Goal: Task Accomplishment & Management: Complete application form

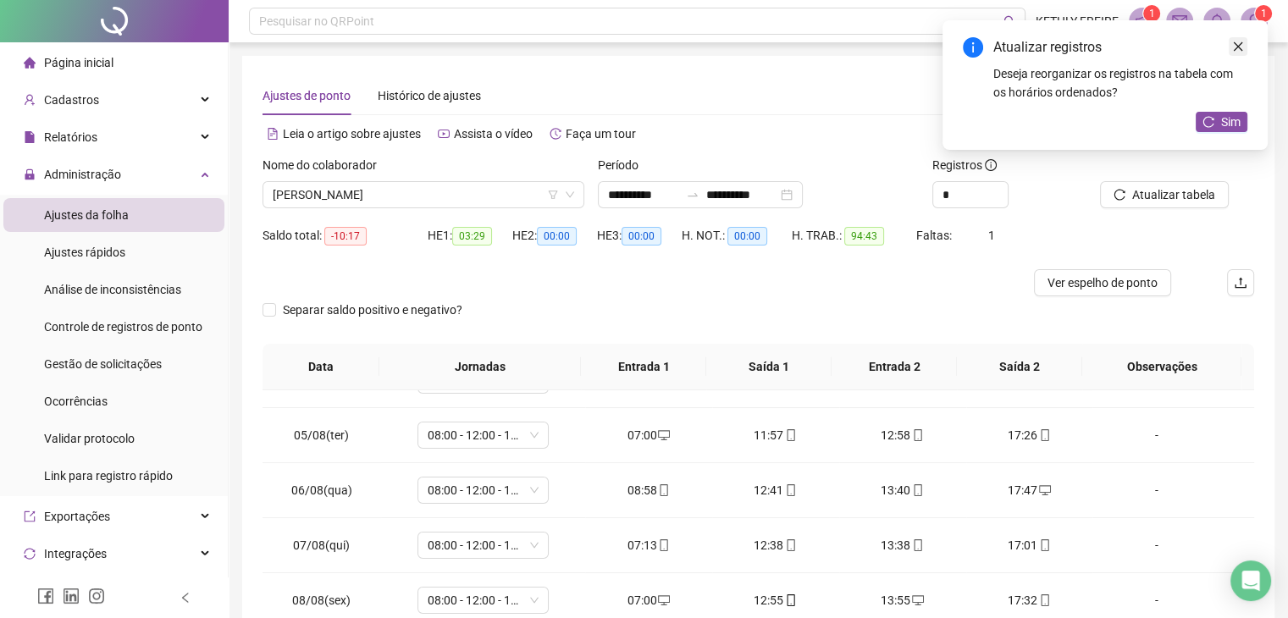
click at [1243, 49] on icon "close" at bounding box center [1238, 47] width 12 height 12
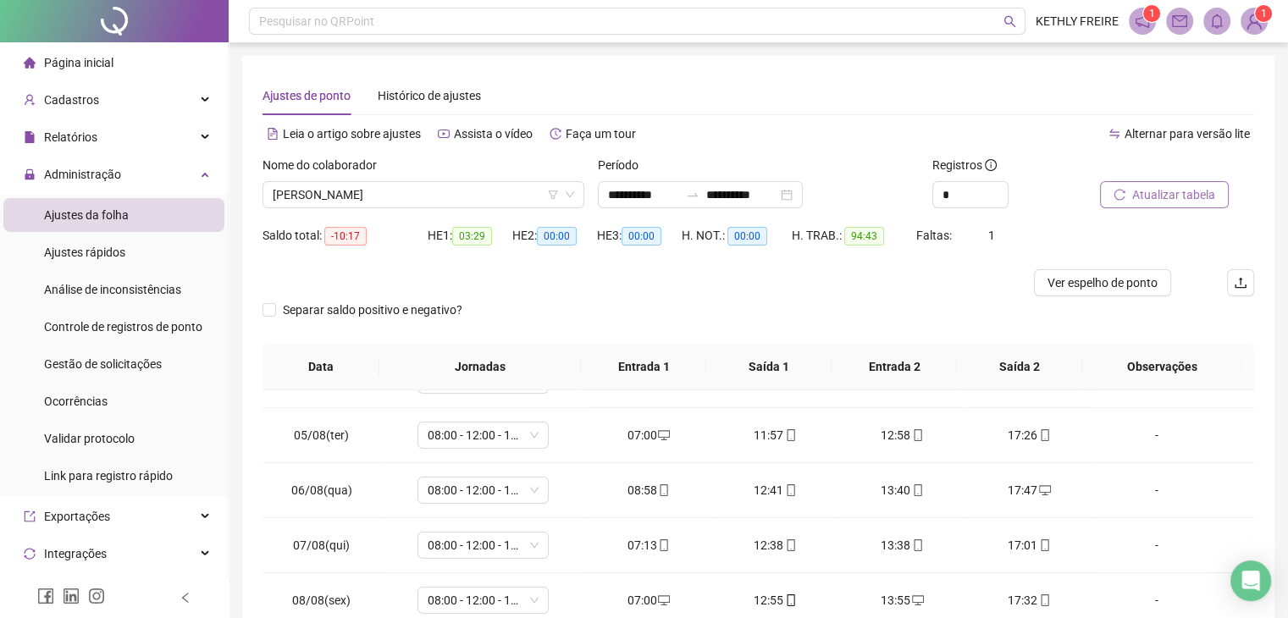
click at [1172, 184] on div "Atualizar tabela" at bounding box center [1156, 182] width 112 height 52
click at [1166, 201] on span "Atualizar tabela" at bounding box center [1173, 194] width 83 height 19
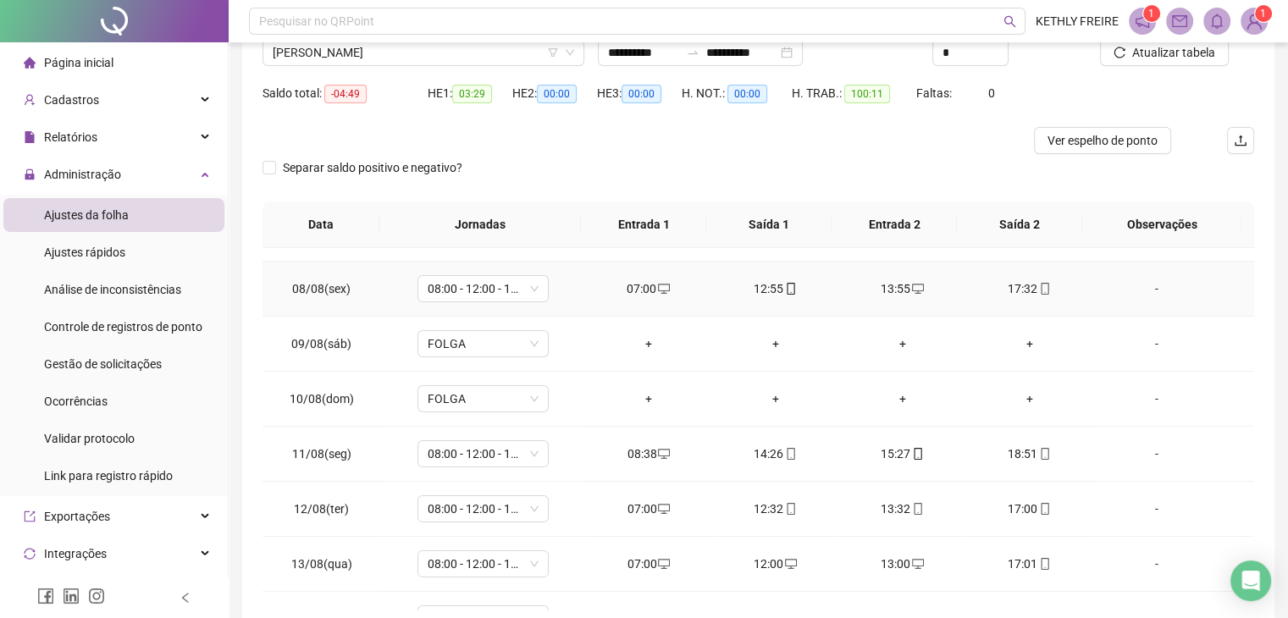
scroll to position [33, 0]
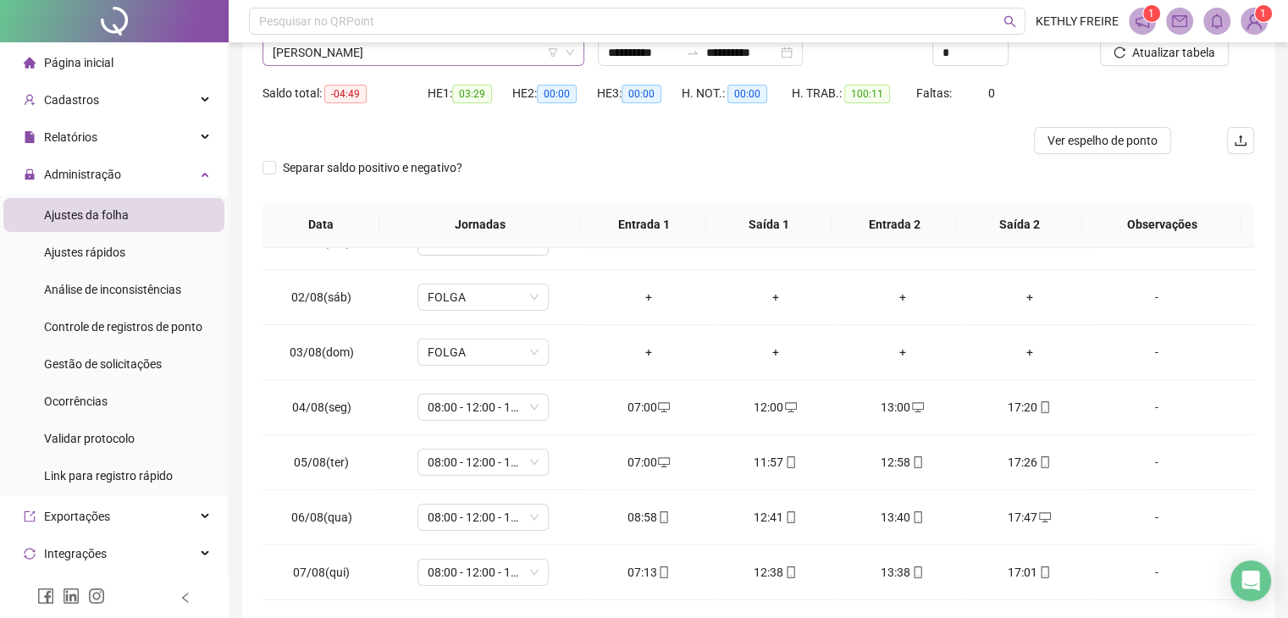
click at [499, 51] on span "[PERSON_NAME]" at bounding box center [423, 52] width 301 height 25
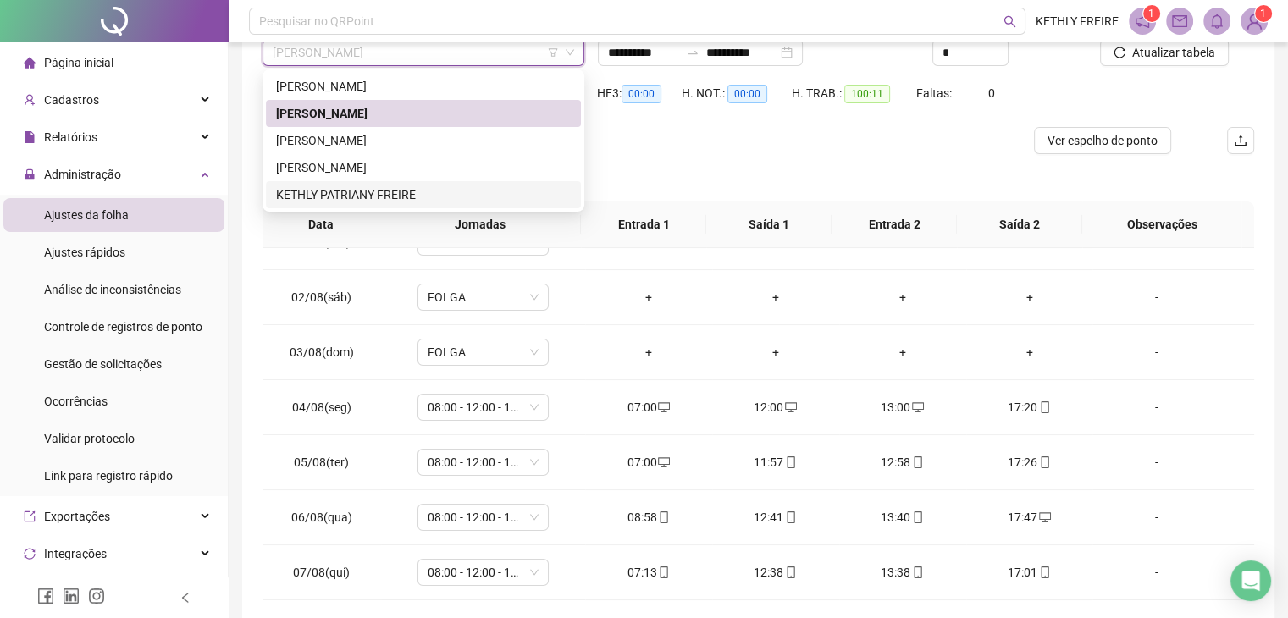
click at [434, 197] on div "KETHLY PATRIANY FREIRE" at bounding box center [423, 194] width 295 height 19
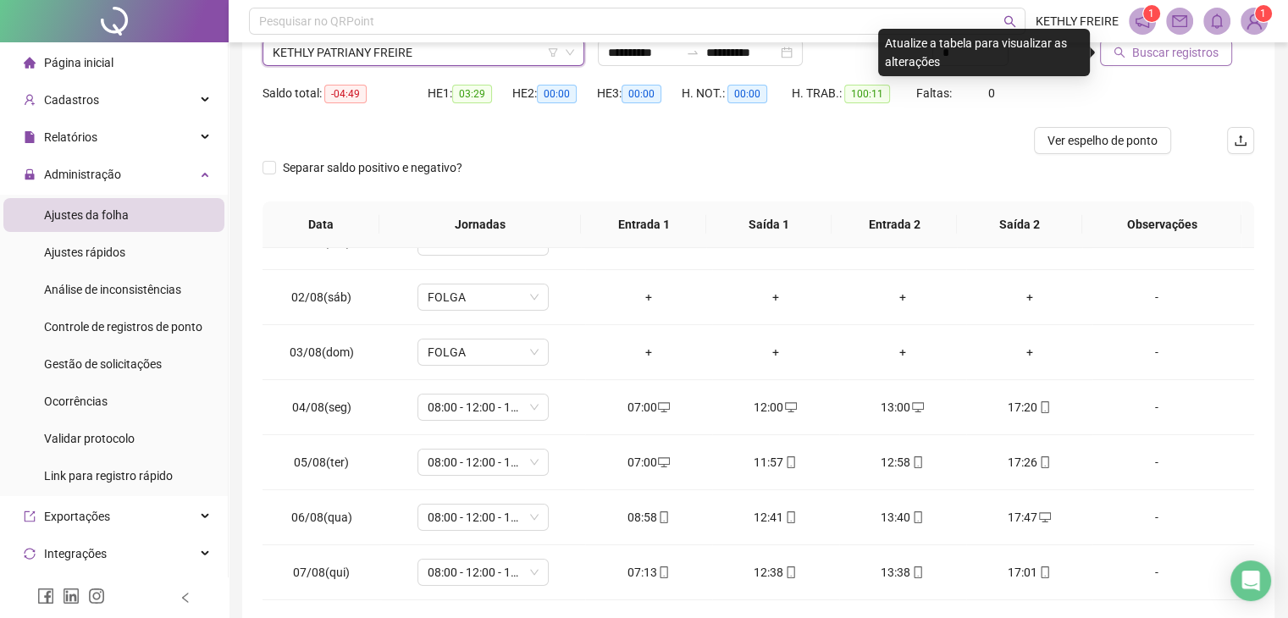
click at [1167, 54] on span "Buscar registros" at bounding box center [1175, 52] width 86 height 19
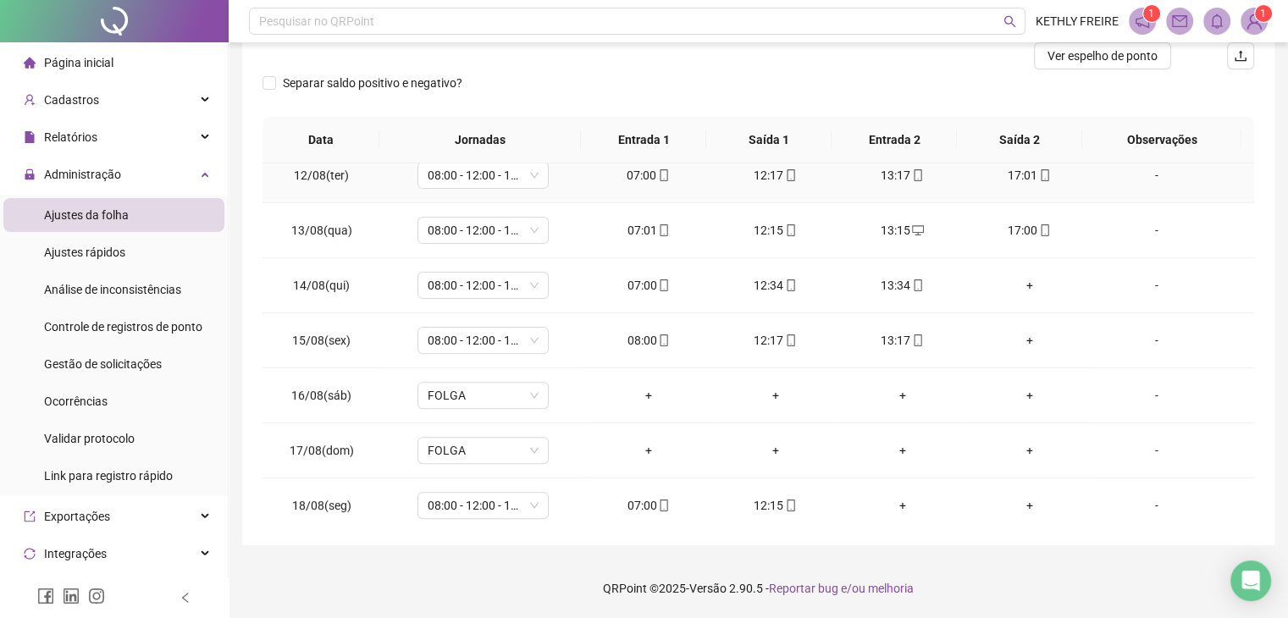
scroll to position [626, 0]
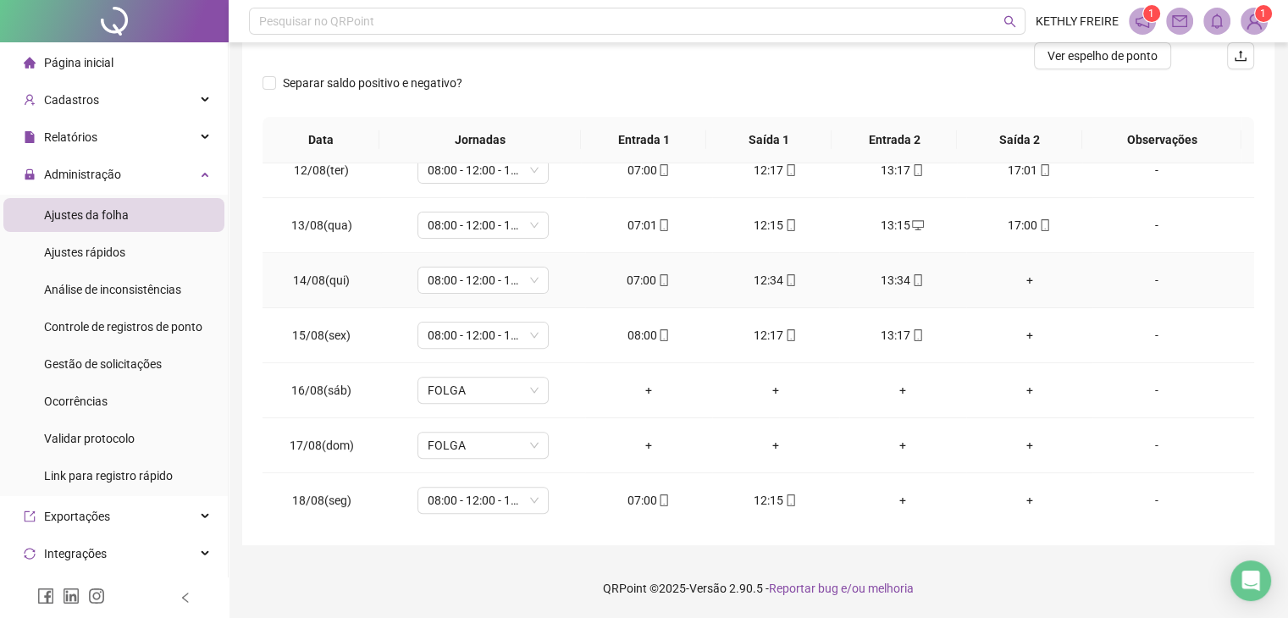
click at [1015, 279] on div "+" at bounding box center [1029, 280] width 100 height 19
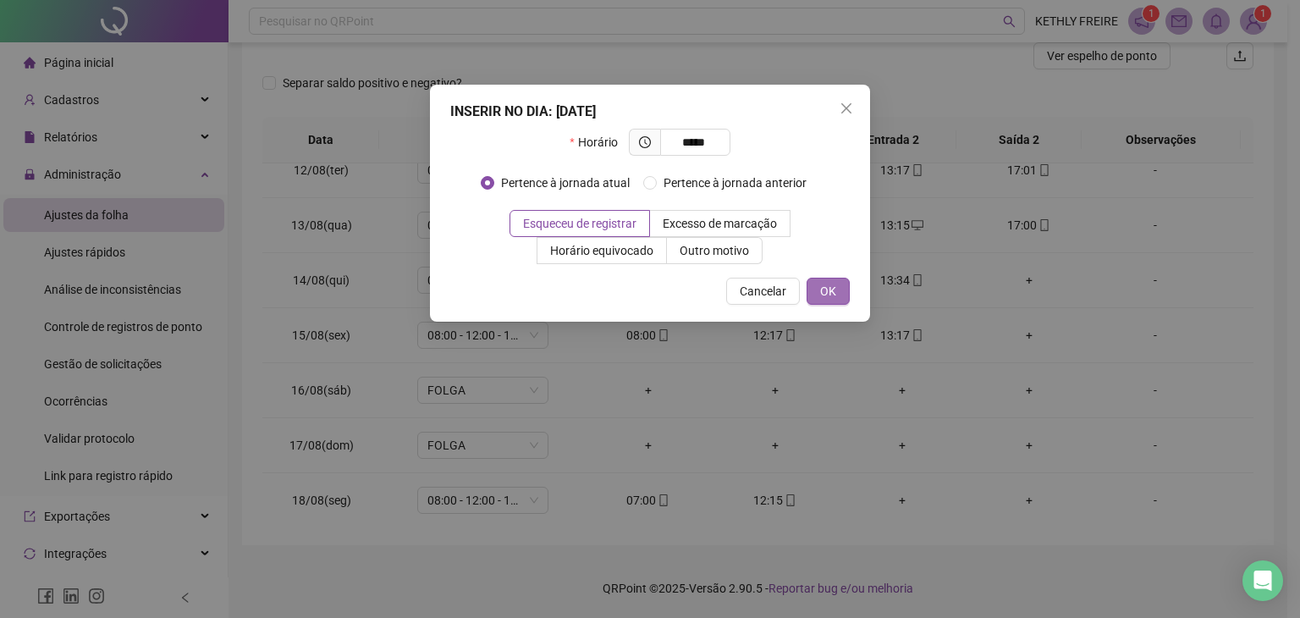
type input "*****"
click at [840, 292] on button "OK" at bounding box center [828, 291] width 43 height 27
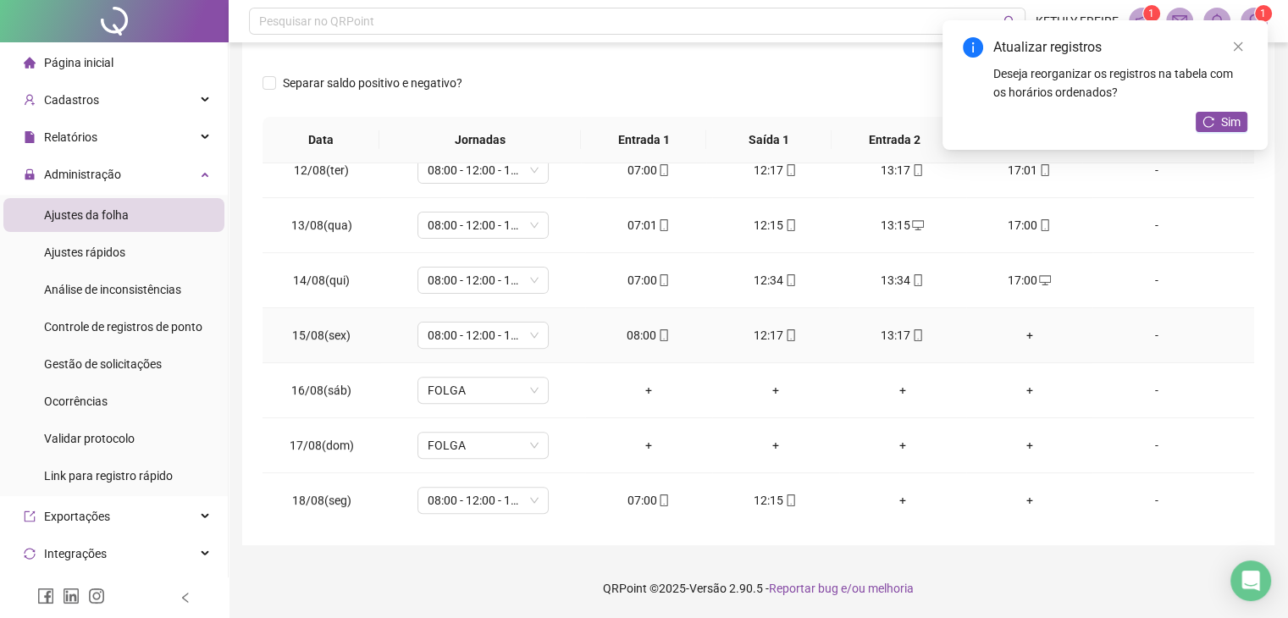
click at [1016, 342] on td "+" at bounding box center [1029, 335] width 127 height 55
click at [1015, 328] on div "+" at bounding box center [1029, 335] width 100 height 19
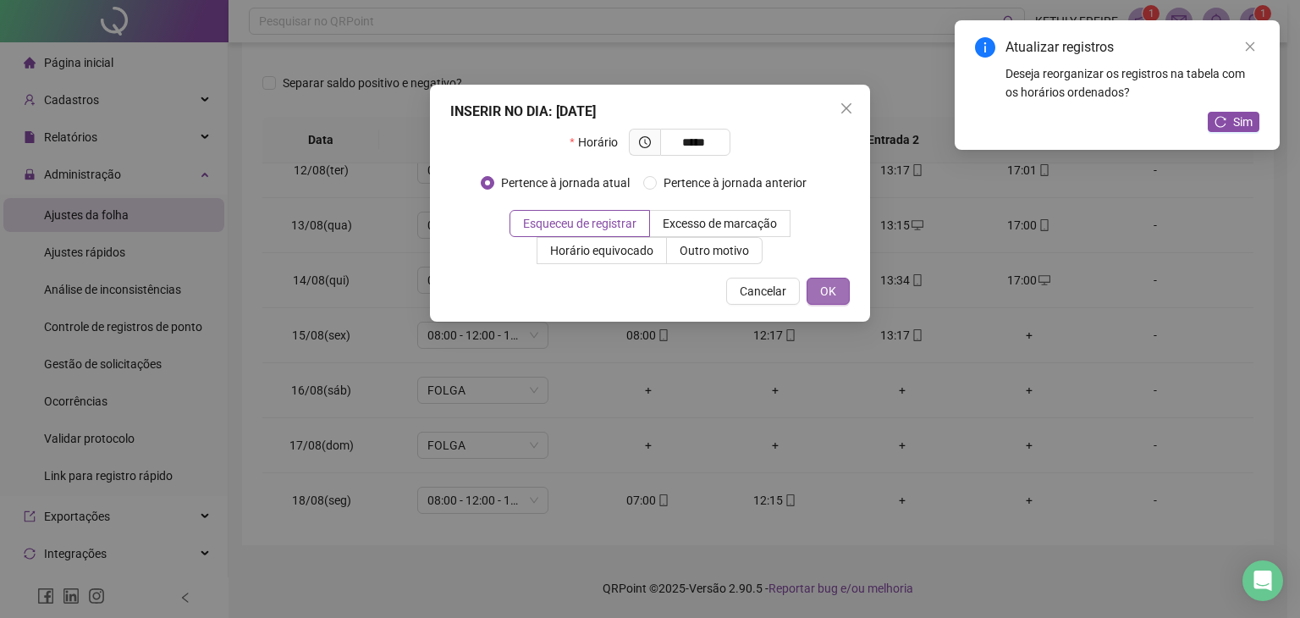
type input "*****"
click at [843, 294] on button "OK" at bounding box center [828, 291] width 43 height 27
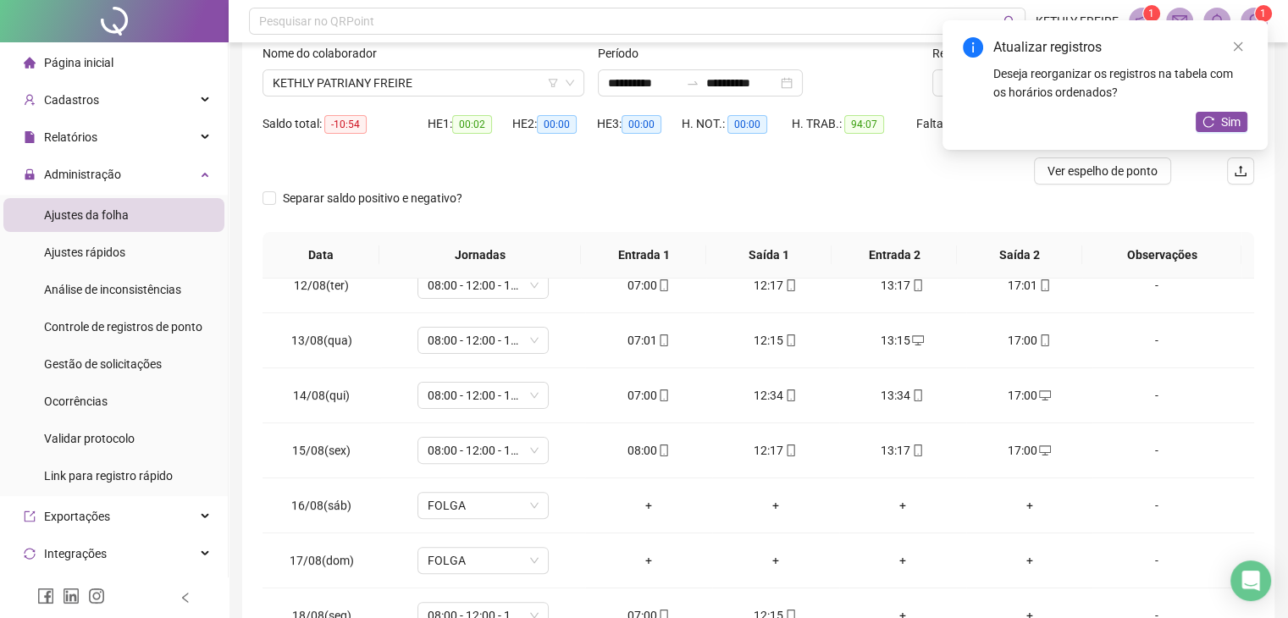
scroll to position [0, 0]
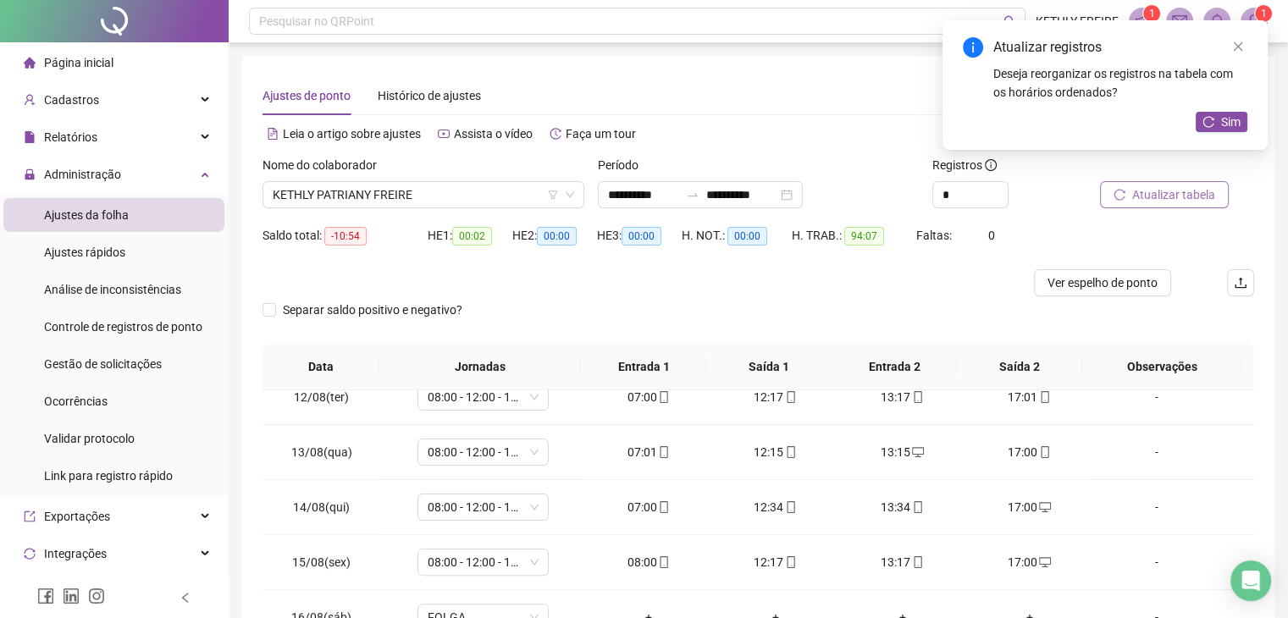
click at [1135, 203] on button "Atualizar tabela" at bounding box center [1164, 194] width 129 height 27
click at [1134, 203] on span "Atualizar tabela" at bounding box center [1173, 194] width 83 height 19
click at [1178, 192] on span "Atualizar tabela" at bounding box center [1173, 194] width 83 height 19
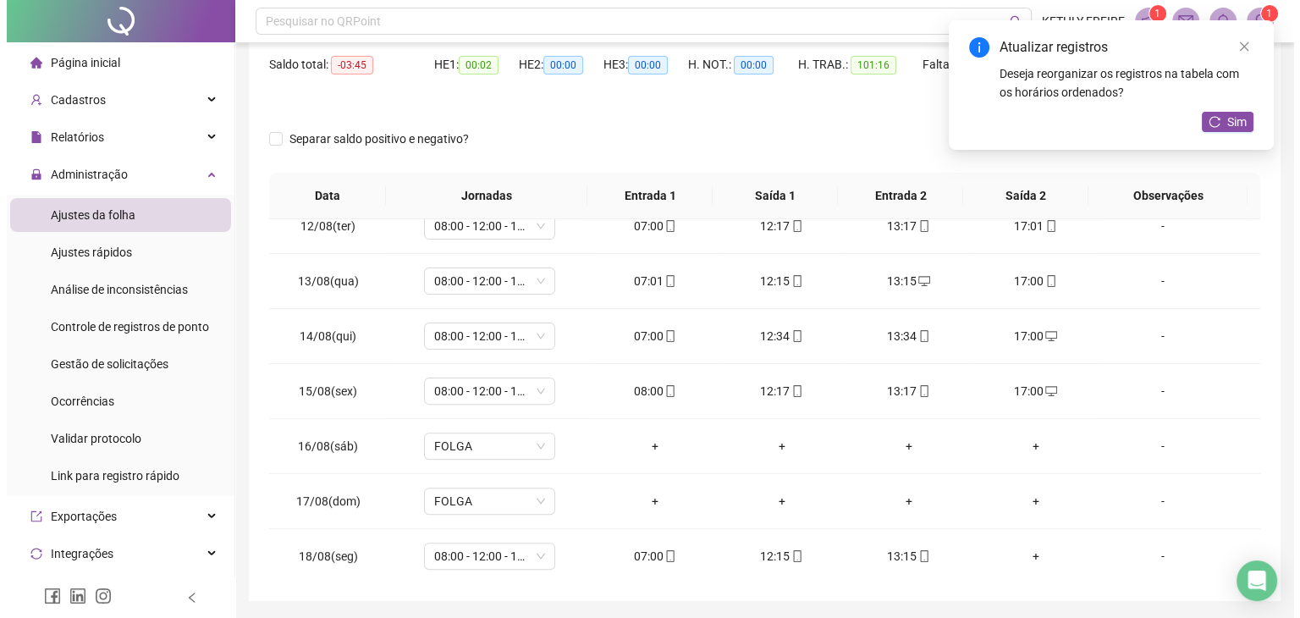
scroll to position [142, 0]
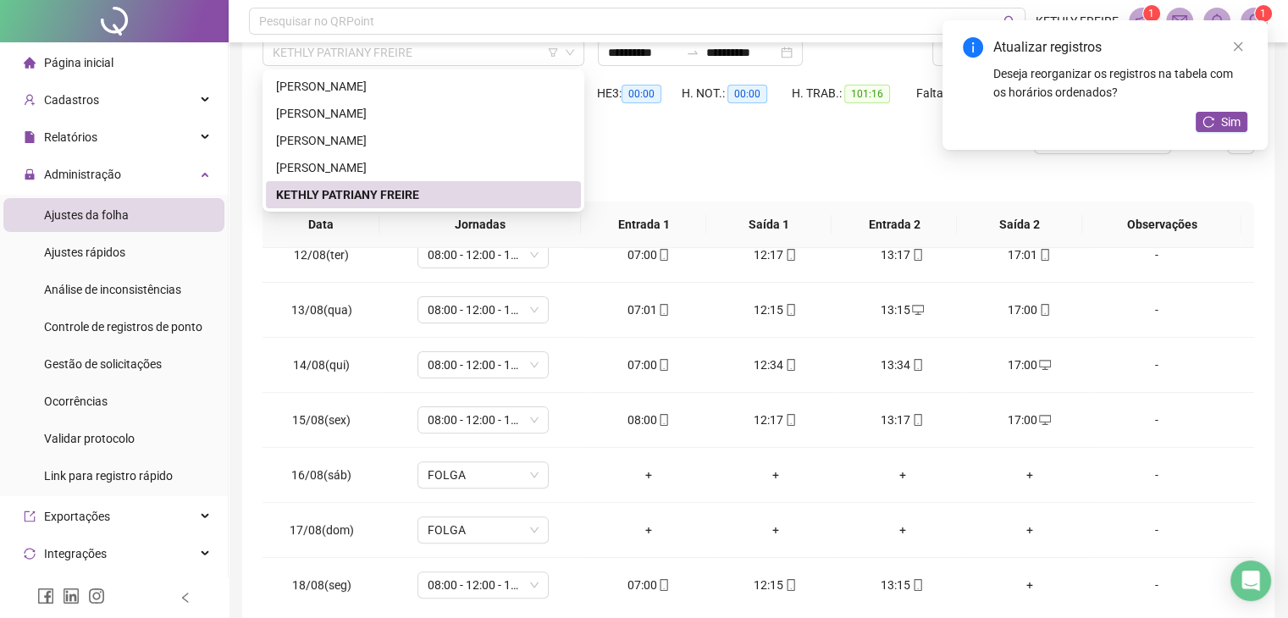
drag, startPoint x: 473, startPoint y: 58, endPoint x: 417, endPoint y: 110, distance: 76.7
click at [472, 58] on span "KETHLY PATRIANY FREIRE" at bounding box center [423, 52] width 301 height 25
click at [391, 163] on div "[PERSON_NAME]" at bounding box center [423, 167] width 295 height 19
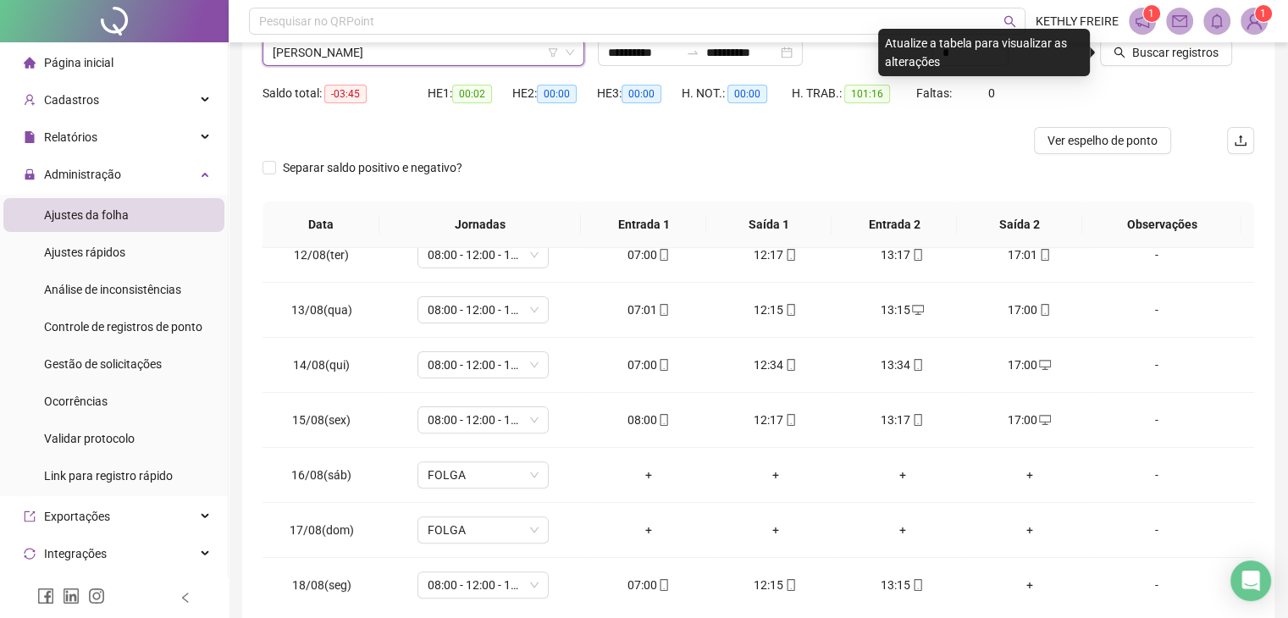
drag, startPoint x: 477, startPoint y: 57, endPoint x: 442, endPoint y: 103, distance: 58.1
click at [475, 56] on span "[PERSON_NAME]" at bounding box center [423, 52] width 301 height 25
click at [474, 56] on span "[PERSON_NAME]" at bounding box center [423, 52] width 301 height 25
click at [456, 68] on div "Nome do colaborador [PERSON_NAME]" at bounding box center [423, 47] width 335 height 66
drag, startPoint x: 459, startPoint y: 59, endPoint x: 456, endPoint y: 68, distance: 8.8
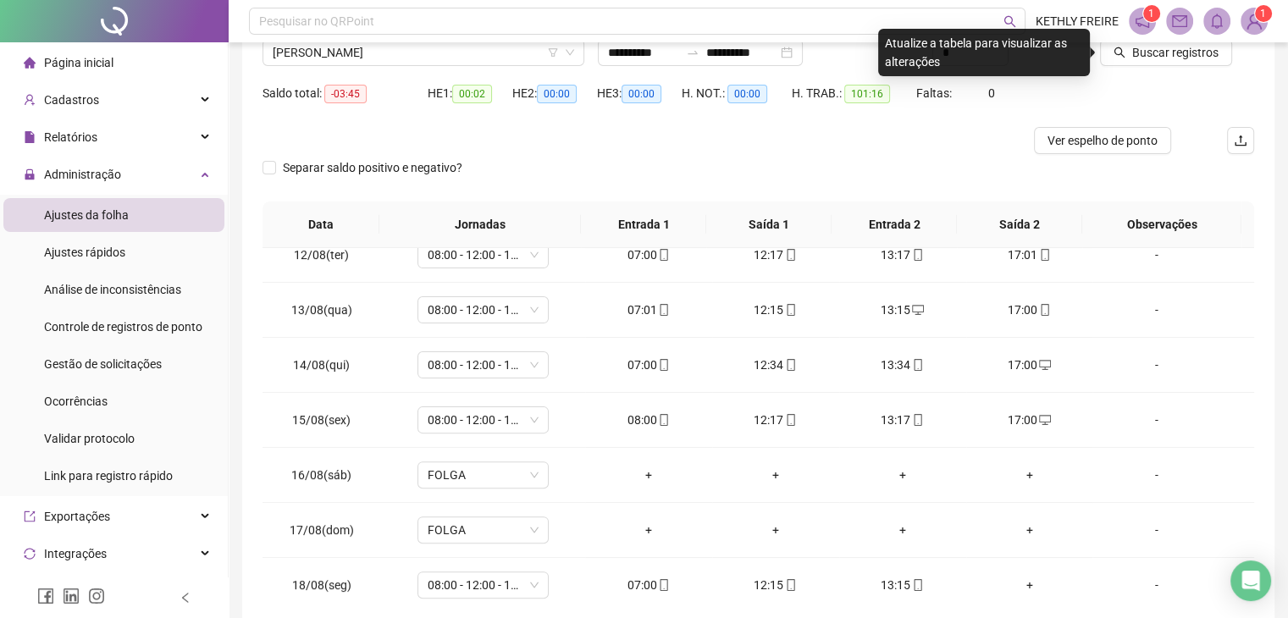
click at [460, 59] on span "[PERSON_NAME]" at bounding box center [423, 52] width 301 height 25
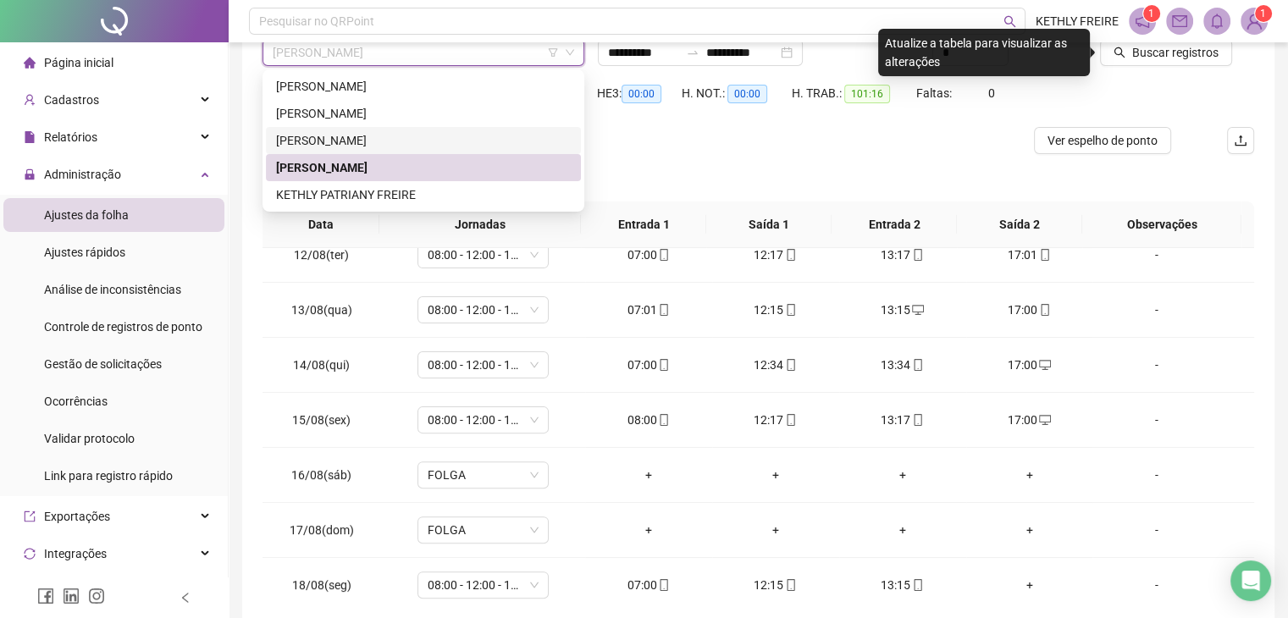
click at [420, 133] on div "[PERSON_NAME]" at bounding box center [423, 140] width 295 height 19
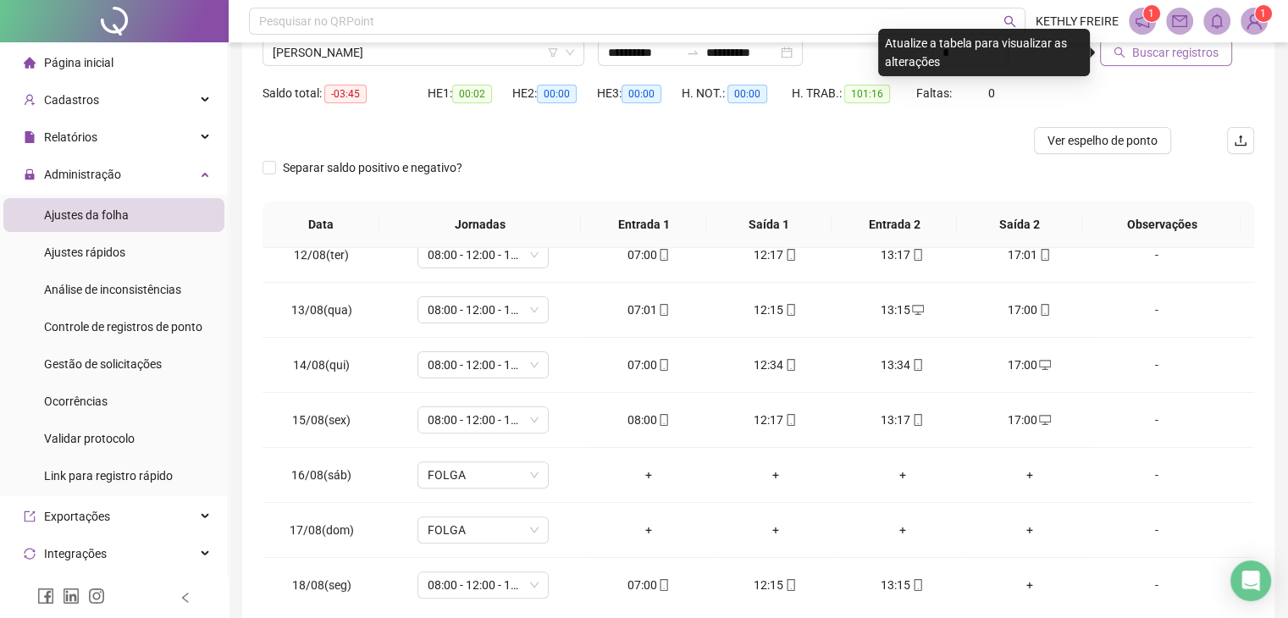
click at [1138, 47] on span "Buscar registros" at bounding box center [1175, 52] width 86 height 19
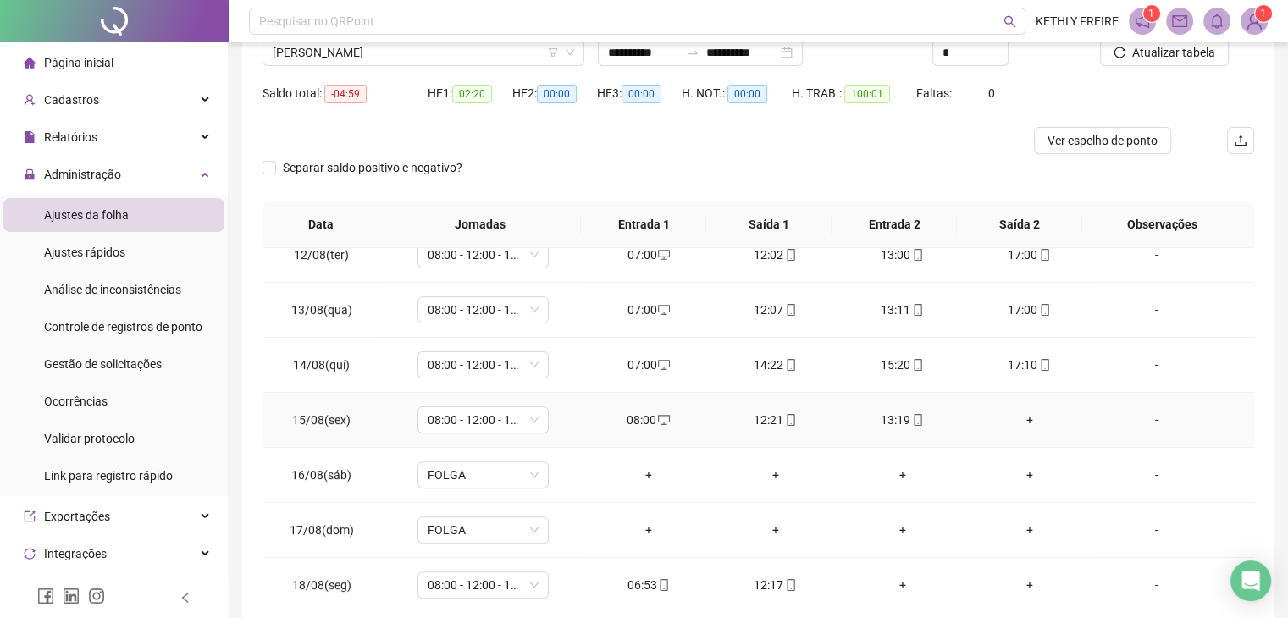
click at [1018, 417] on div "+" at bounding box center [1029, 420] width 100 height 19
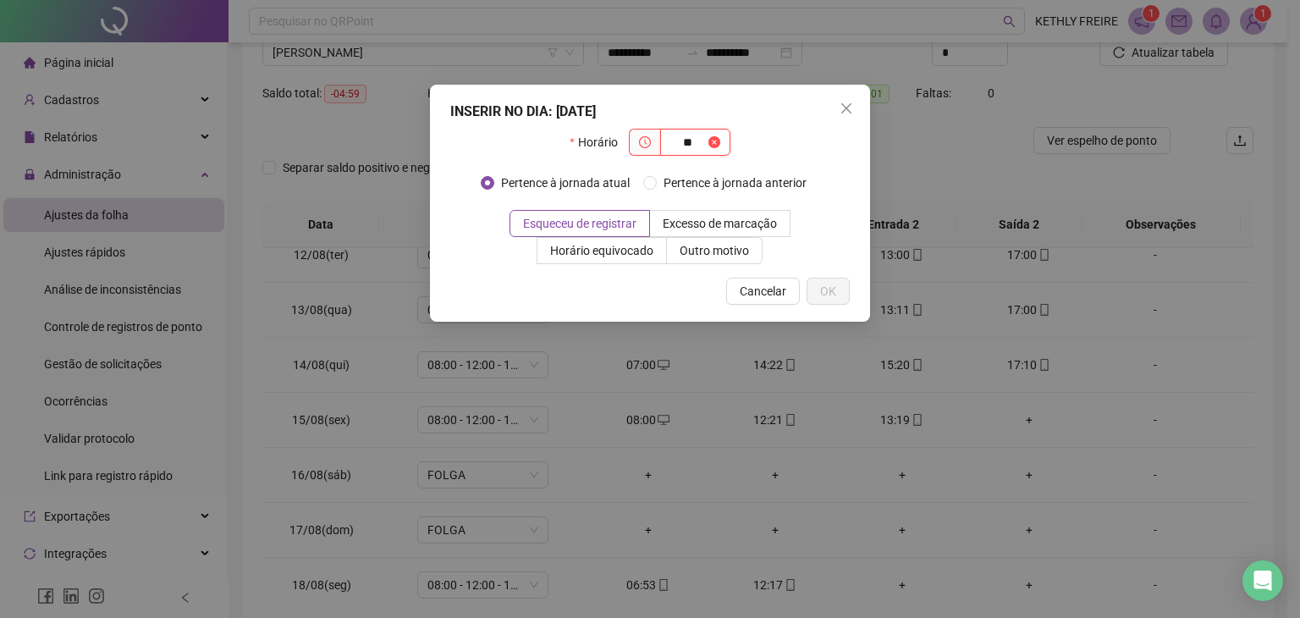
type input "*"
type input "*****"
drag, startPoint x: 825, startPoint y: 282, endPoint x: 781, endPoint y: 290, distance: 44.7
click at [825, 284] on span "OK" at bounding box center [828, 291] width 16 height 19
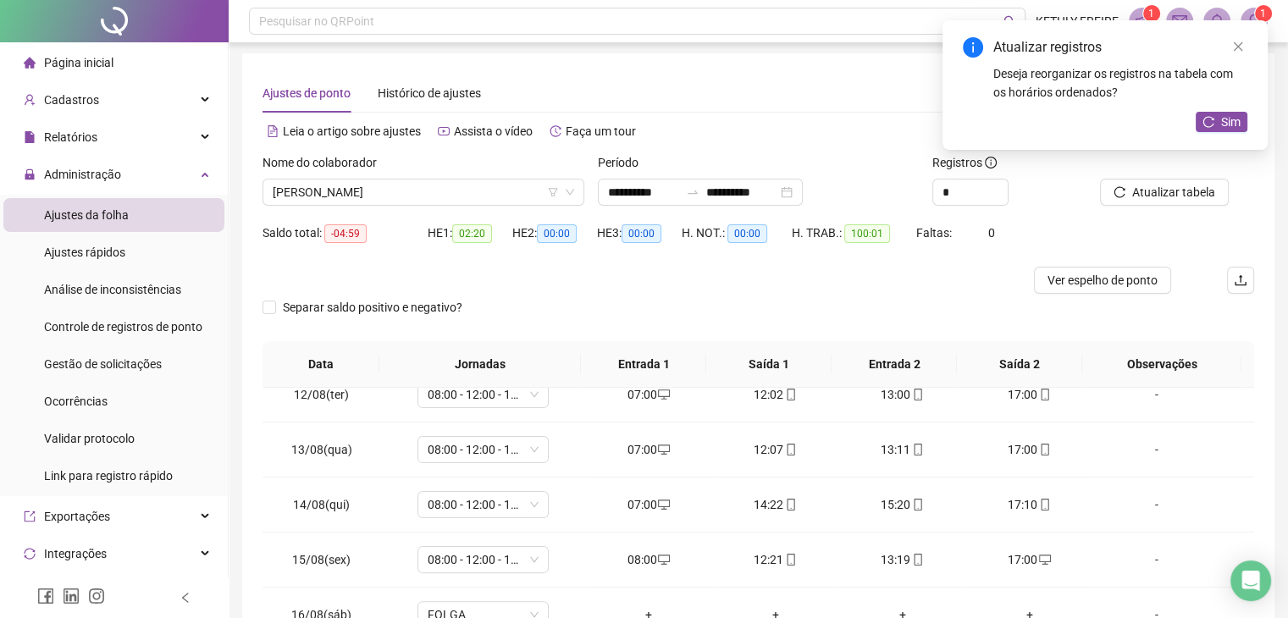
scroll to position [0, 0]
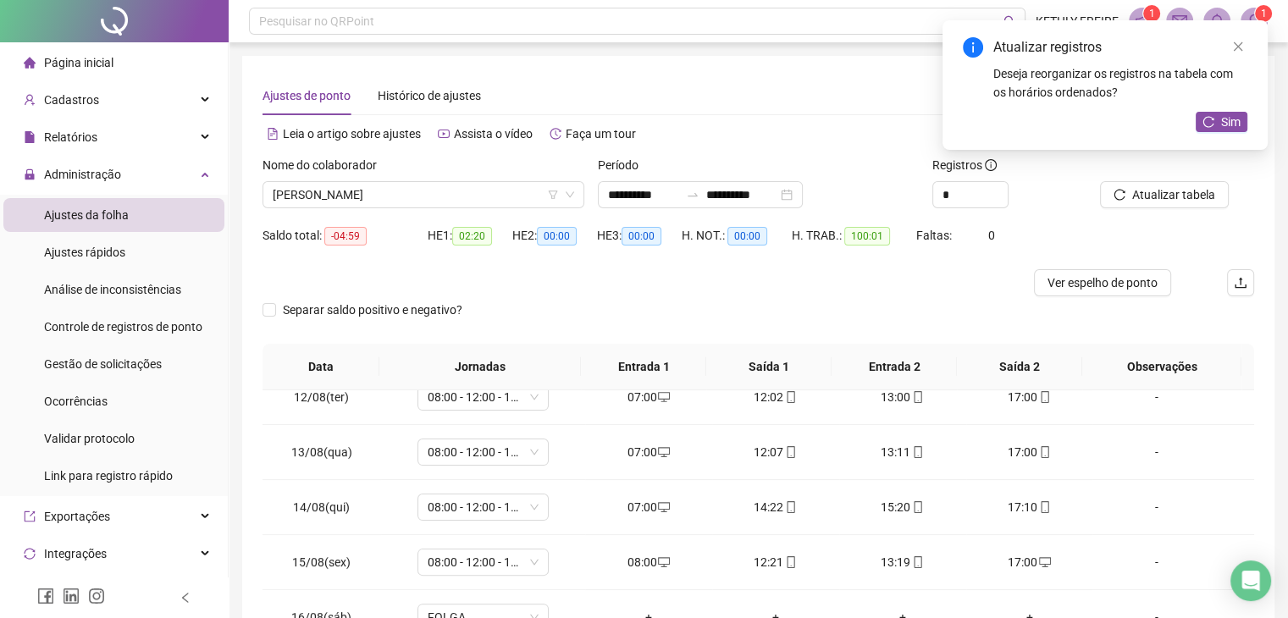
click at [1152, 174] on div at bounding box center [1156, 168] width 112 height 25
click at [1151, 187] on span "Atualizar tabela" at bounding box center [1173, 194] width 83 height 19
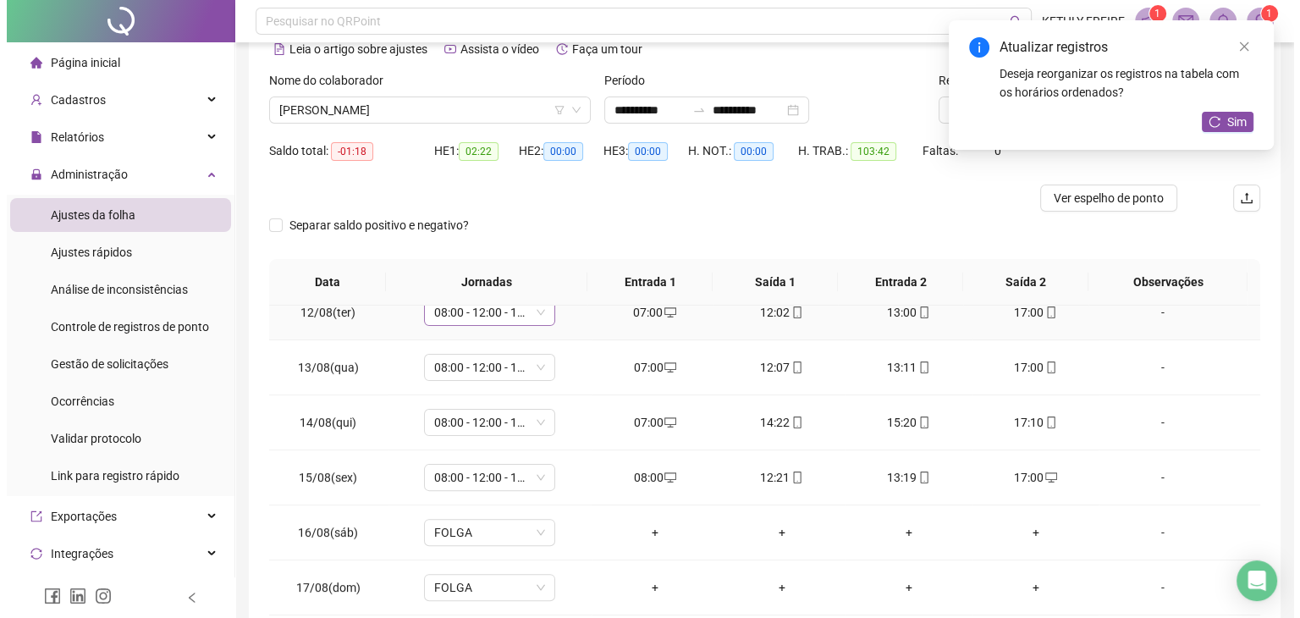
scroll to position [227, 0]
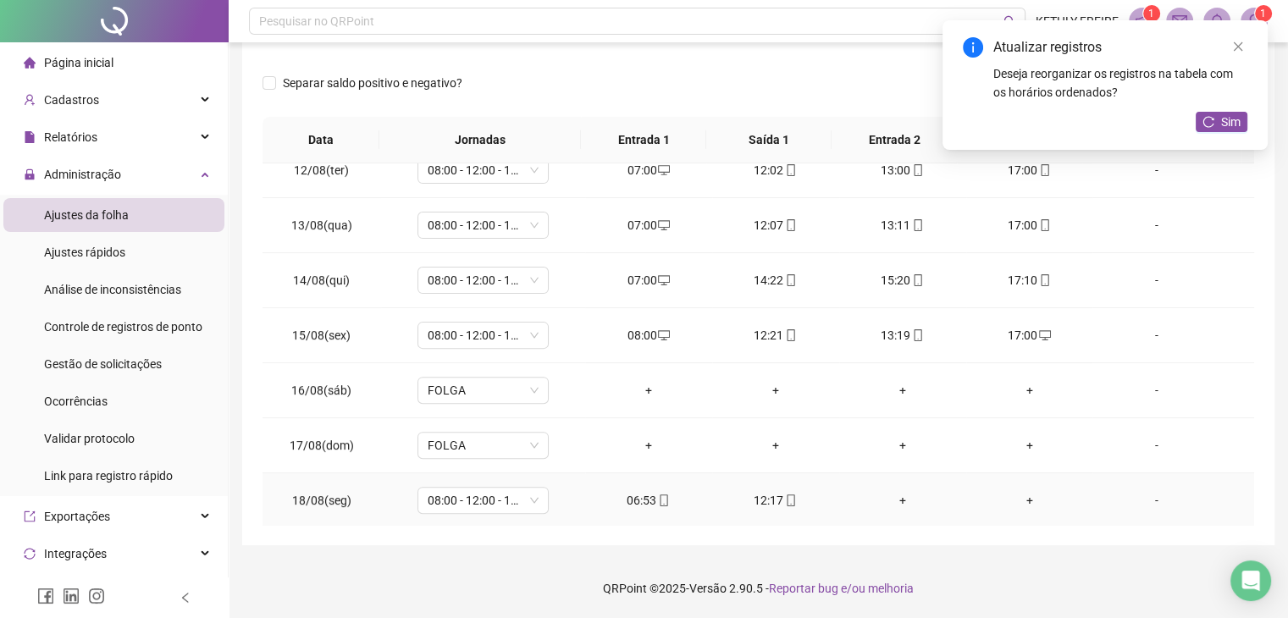
click at [658, 501] on icon "mobile" at bounding box center [664, 500] width 12 height 12
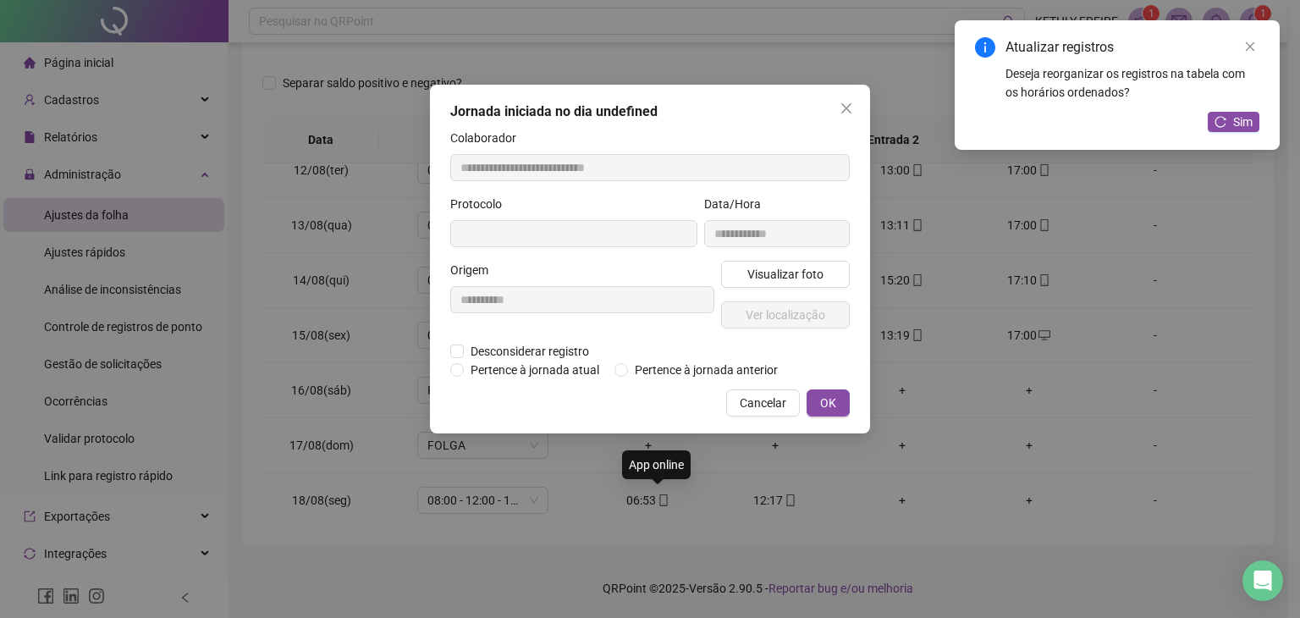
type input "**********"
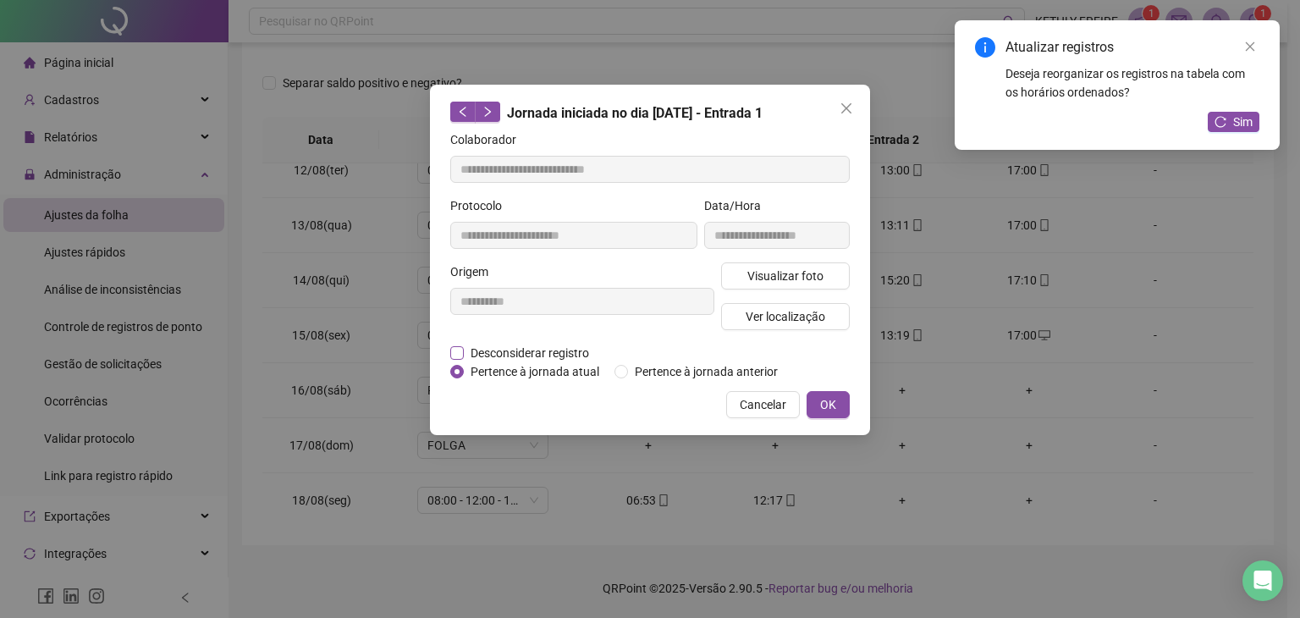
click at [521, 350] on span "Desconsiderar registro" at bounding box center [530, 353] width 132 height 19
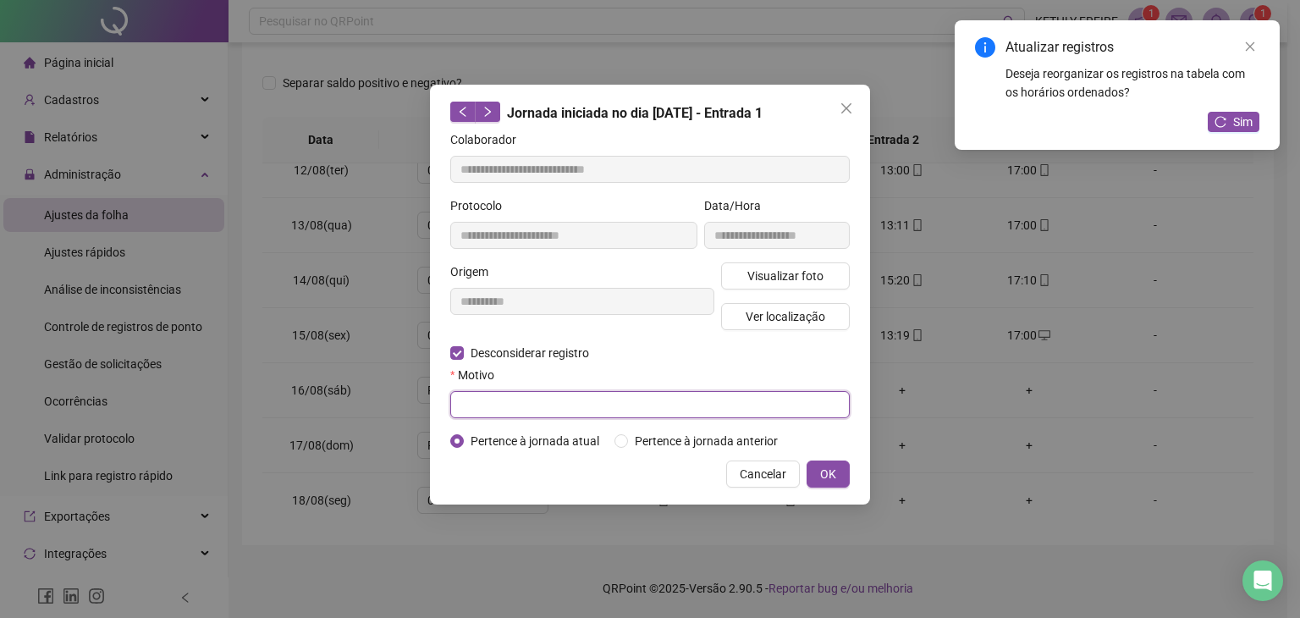
click at [526, 405] on input "text" at bounding box center [650, 404] width 400 height 27
type input "**********"
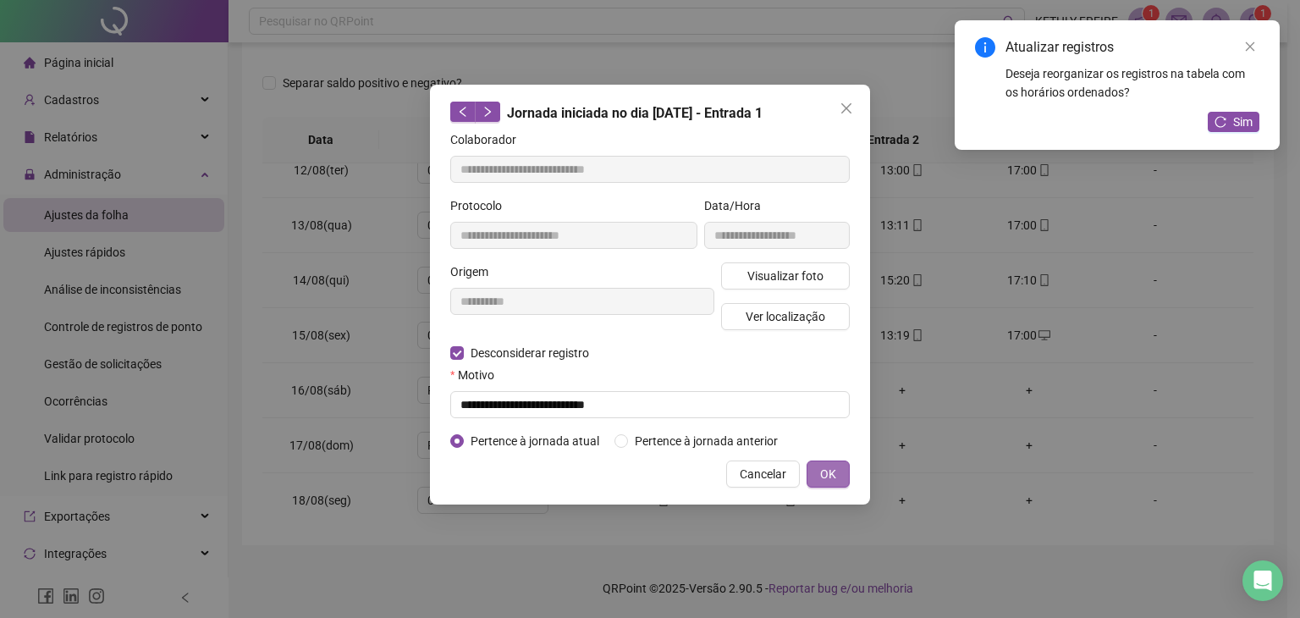
click at [830, 481] on button "OK" at bounding box center [828, 474] width 43 height 27
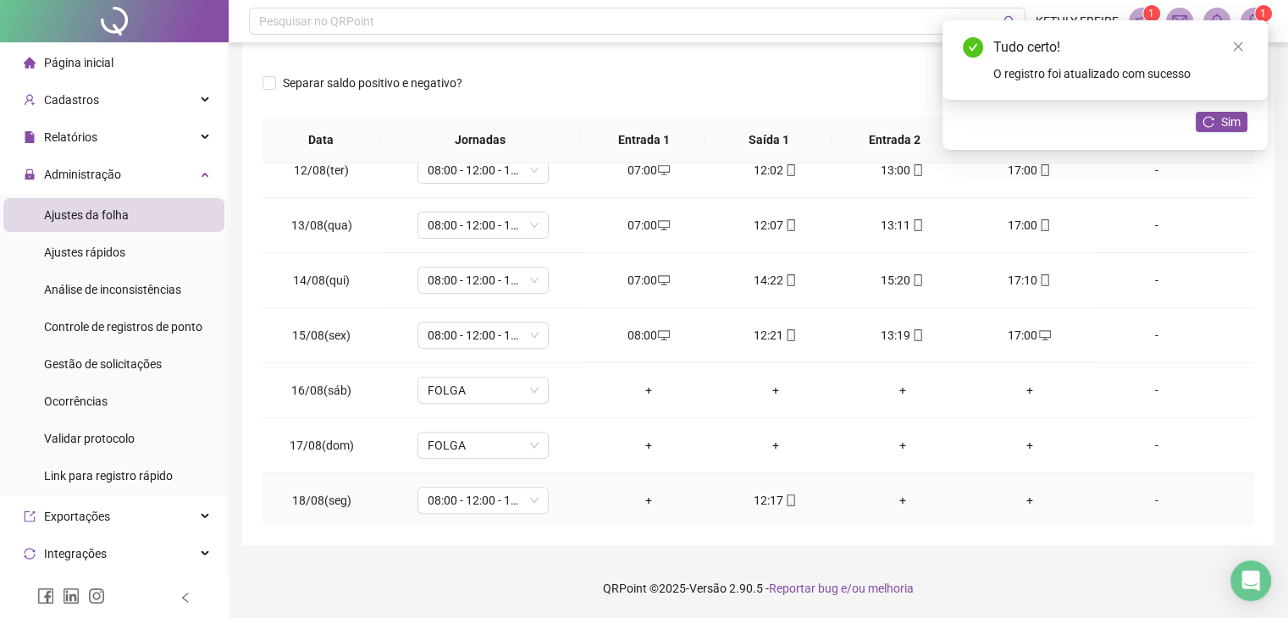
click at [639, 499] on div "+" at bounding box center [649, 500] width 100 height 19
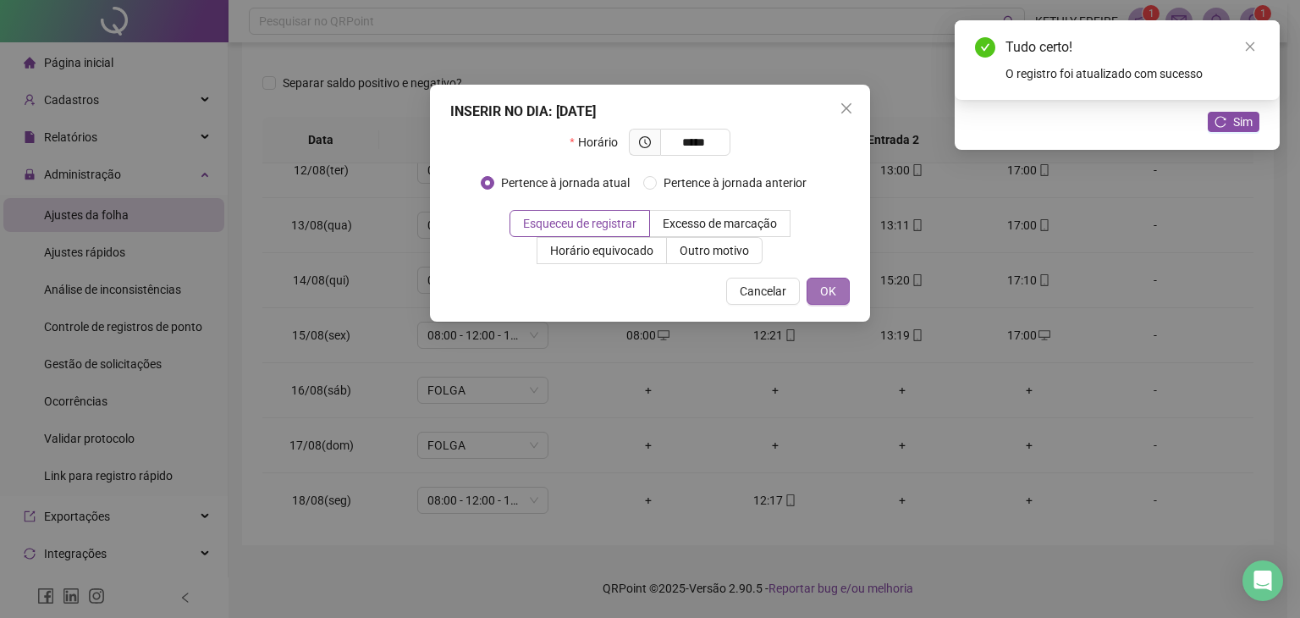
type input "*****"
click at [823, 290] on span "OK" at bounding box center [828, 291] width 16 height 19
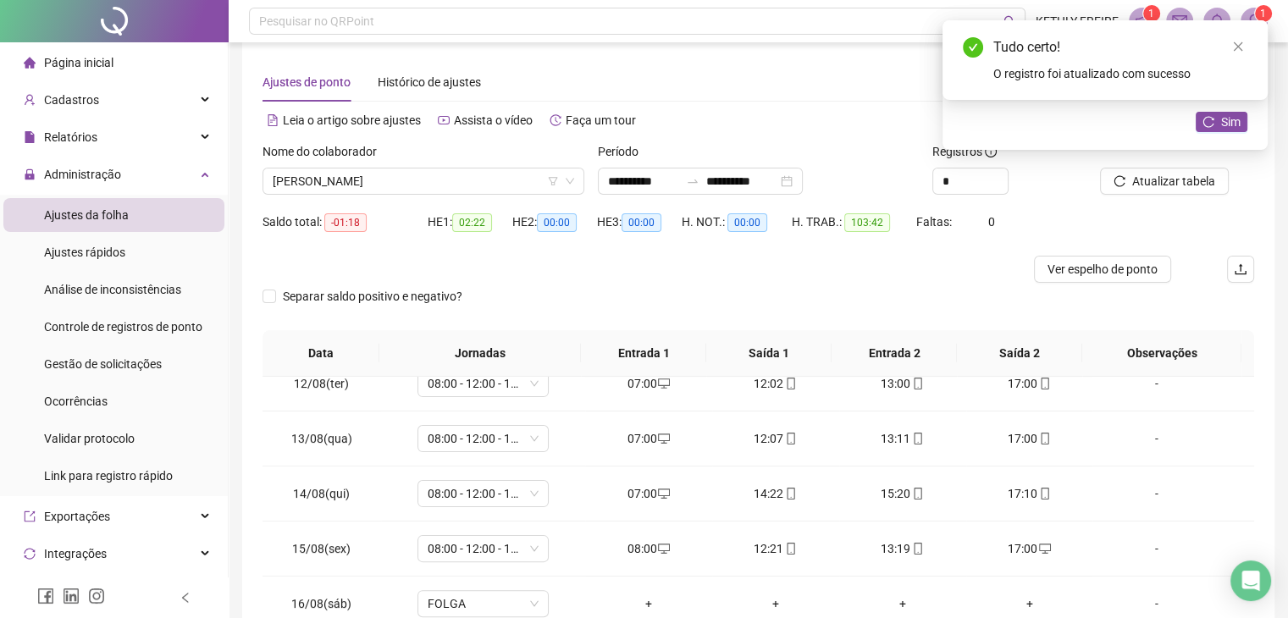
scroll to position [0, 0]
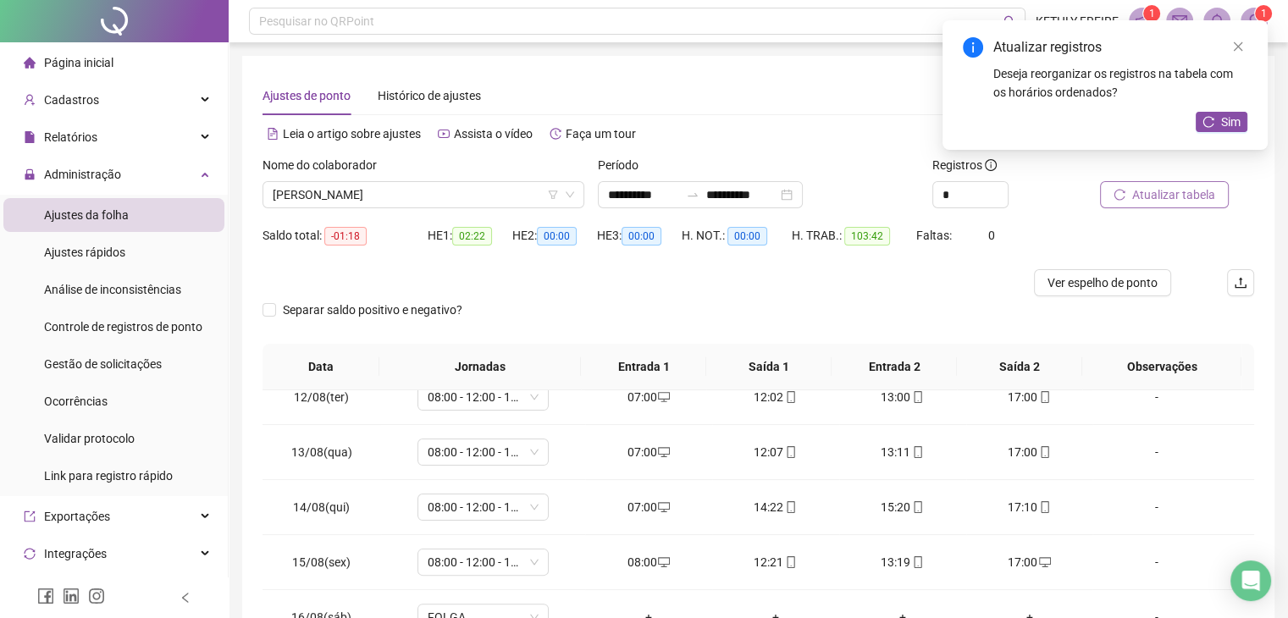
click at [1170, 190] on span "Atualizar tabela" at bounding box center [1173, 194] width 83 height 19
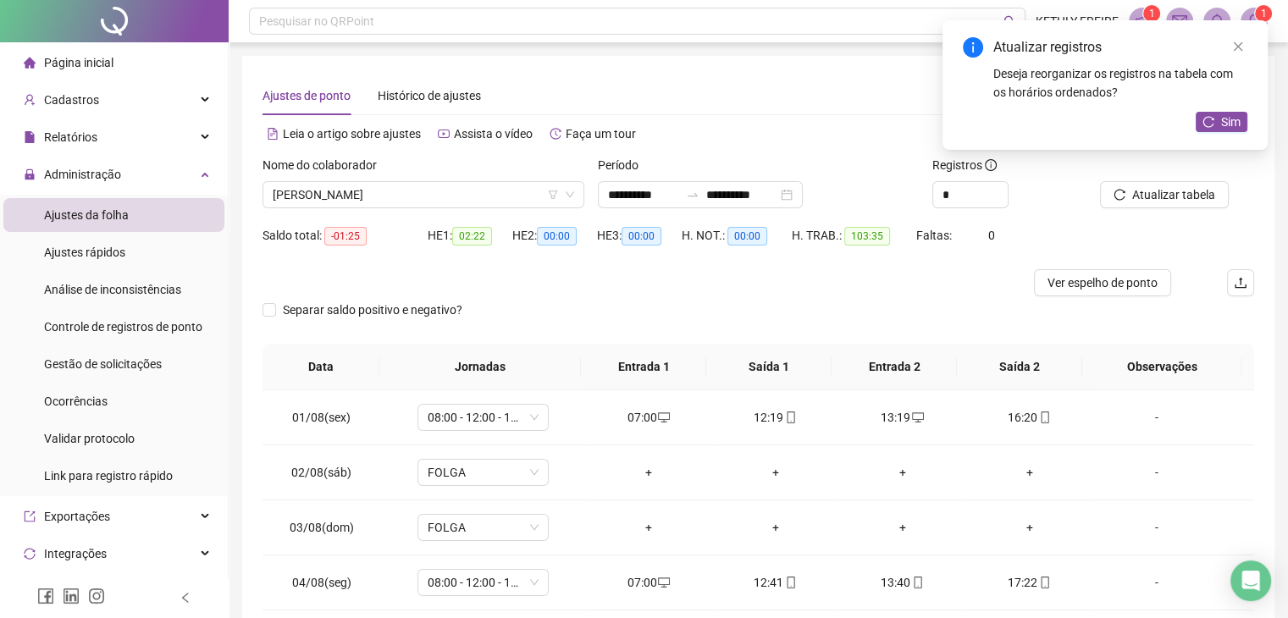
drag, startPoint x: 507, startPoint y: 179, endPoint x: 473, endPoint y: 211, distance: 46.1
click at [505, 183] on div "Nome do colaborador [PERSON_NAME]" at bounding box center [423, 182] width 322 height 52
click at [476, 195] on span "[PERSON_NAME]" at bounding box center [423, 194] width 301 height 25
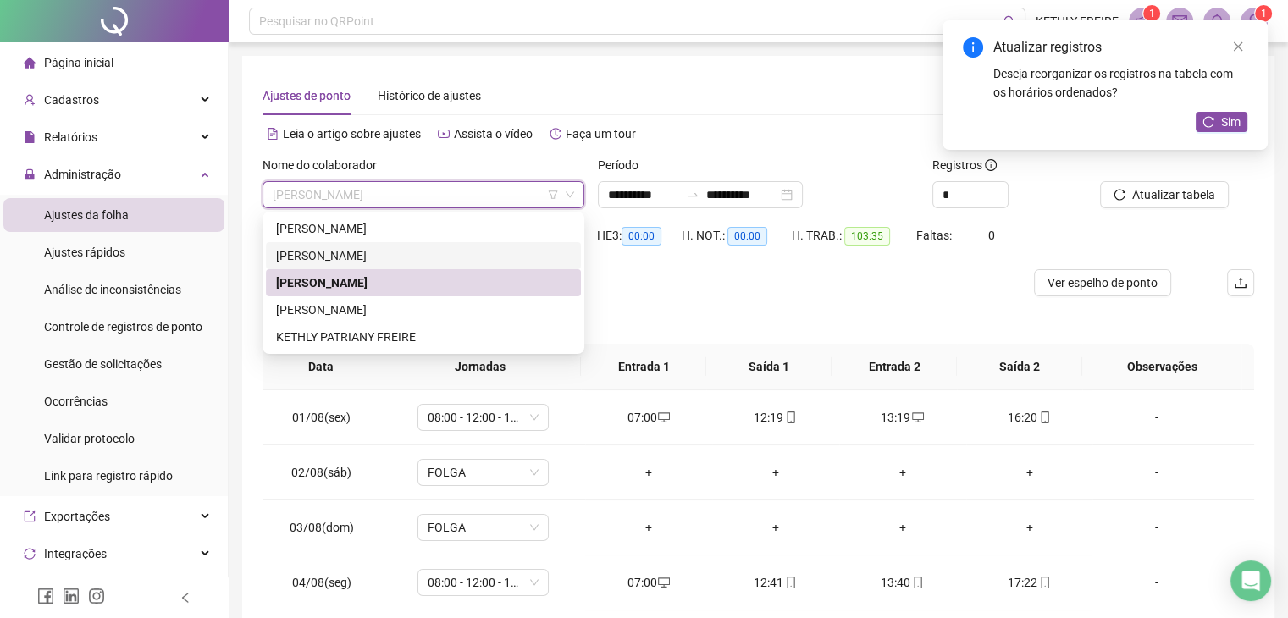
click at [442, 261] on div "[PERSON_NAME]" at bounding box center [423, 255] width 295 height 19
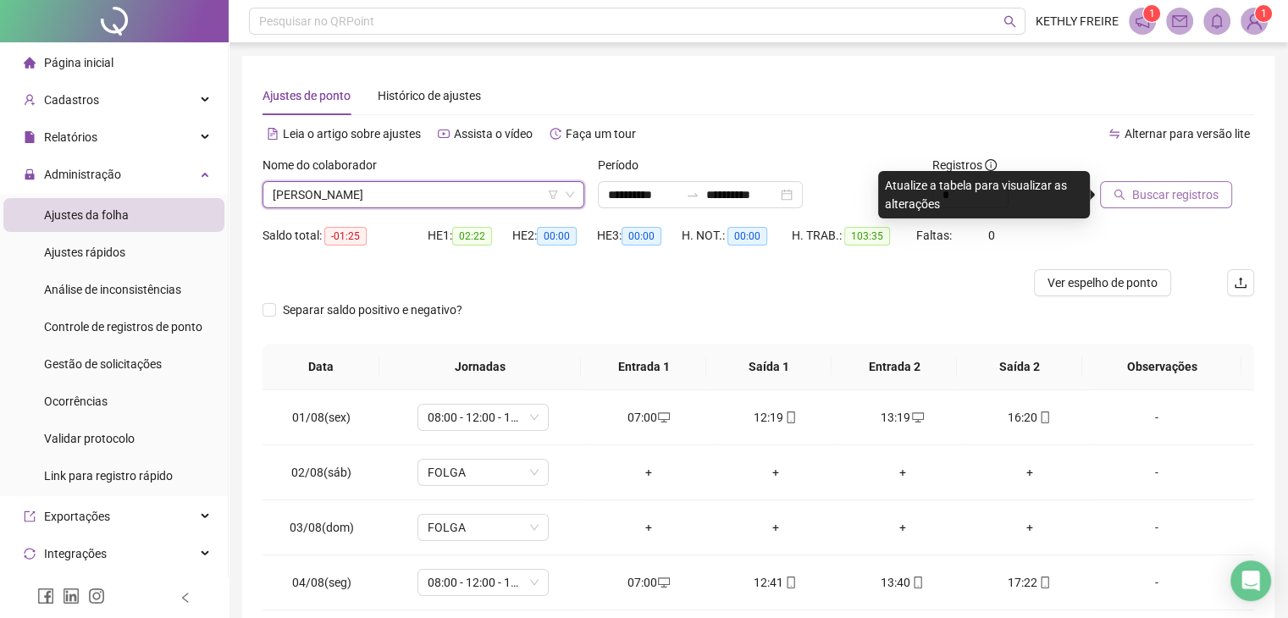
click at [1109, 194] on button "Buscar registros" at bounding box center [1166, 194] width 132 height 27
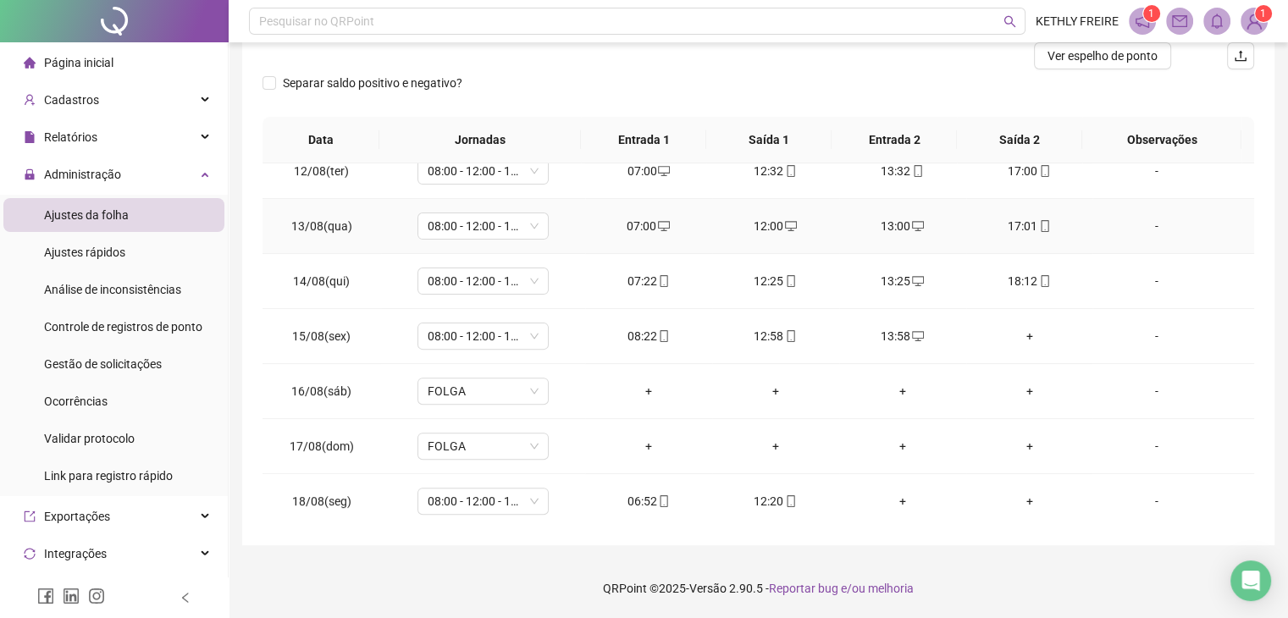
scroll to position [626, 0]
click at [657, 494] on span at bounding box center [663, 501] width 14 height 14
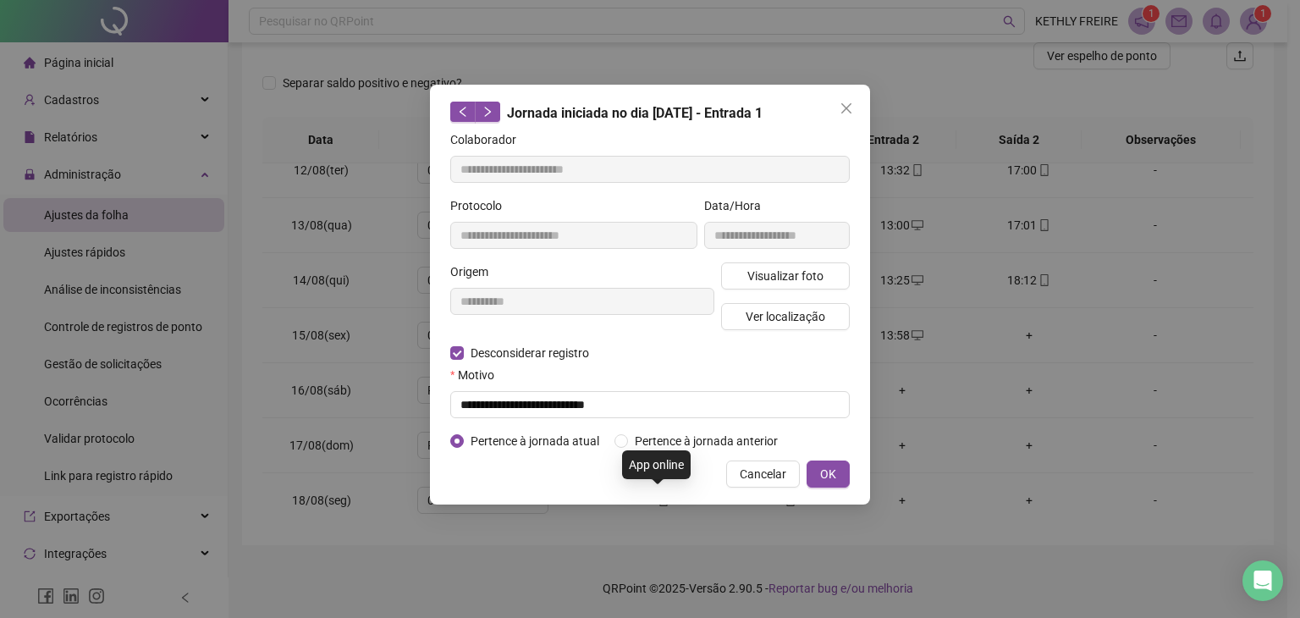
type input "**********"
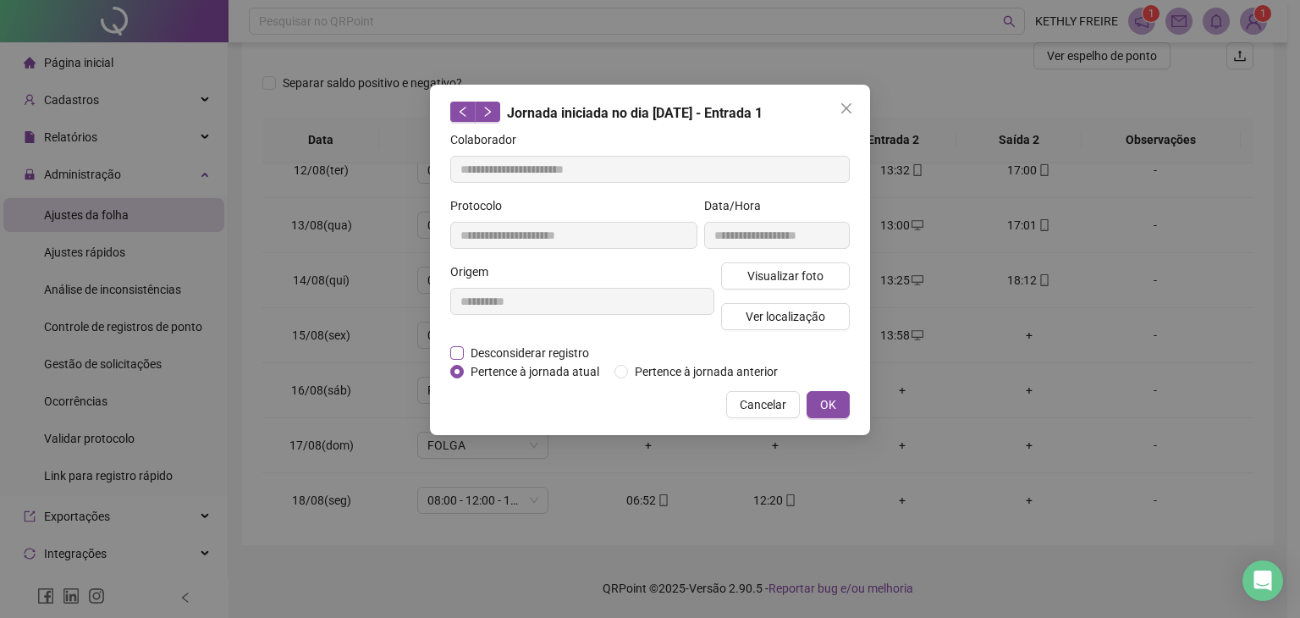
click at [531, 357] on span "Desconsiderar registro" at bounding box center [530, 353] width 132 height 19
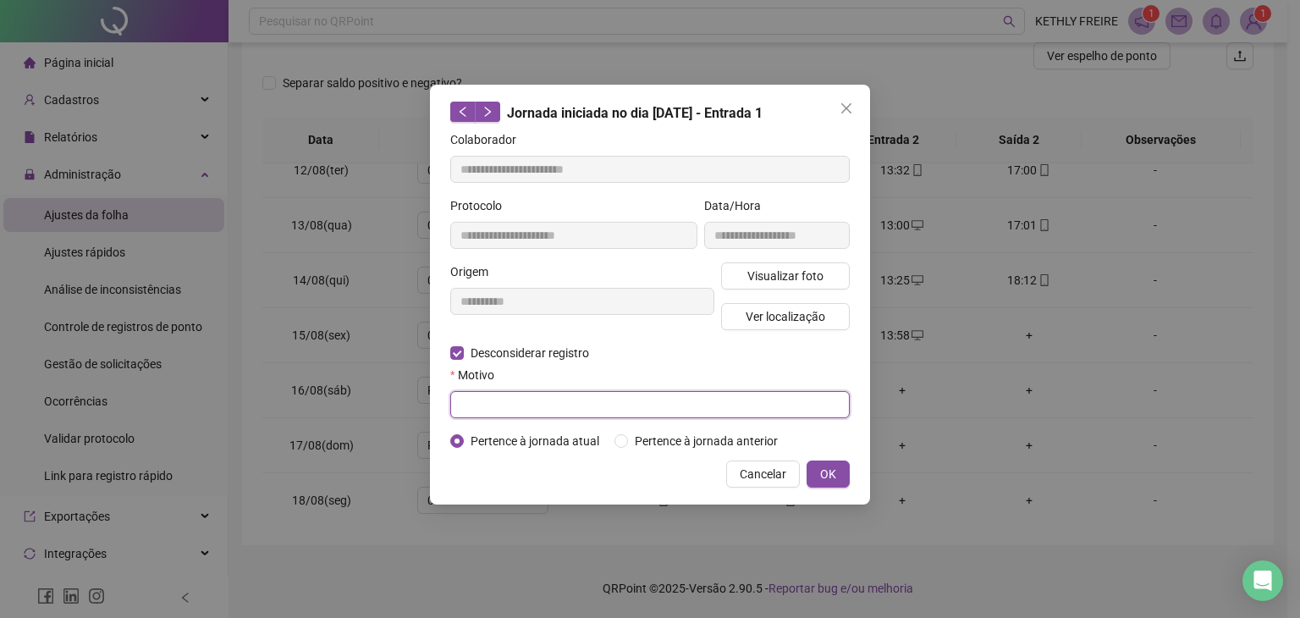
click at [538, 407] on input "text" at bounding box center [650, 404] width 400 height 27
type input "**********"
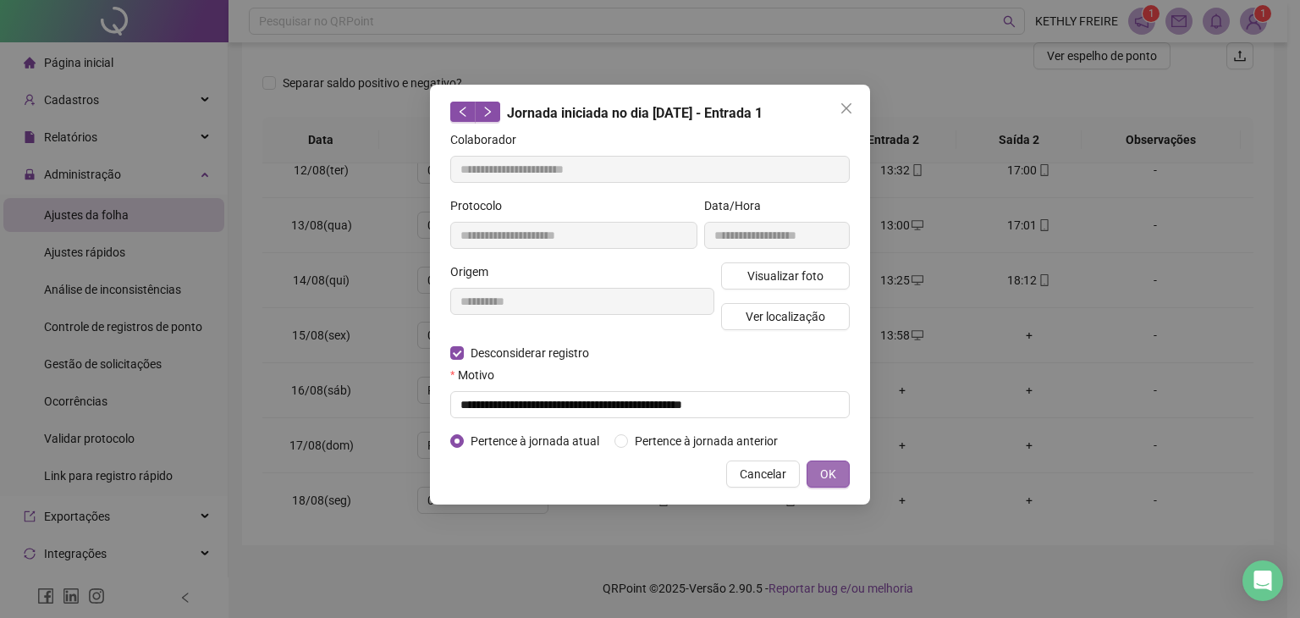
click at [833, 469] on span "OK" at bounding box center [828, 474] width 16 height 19
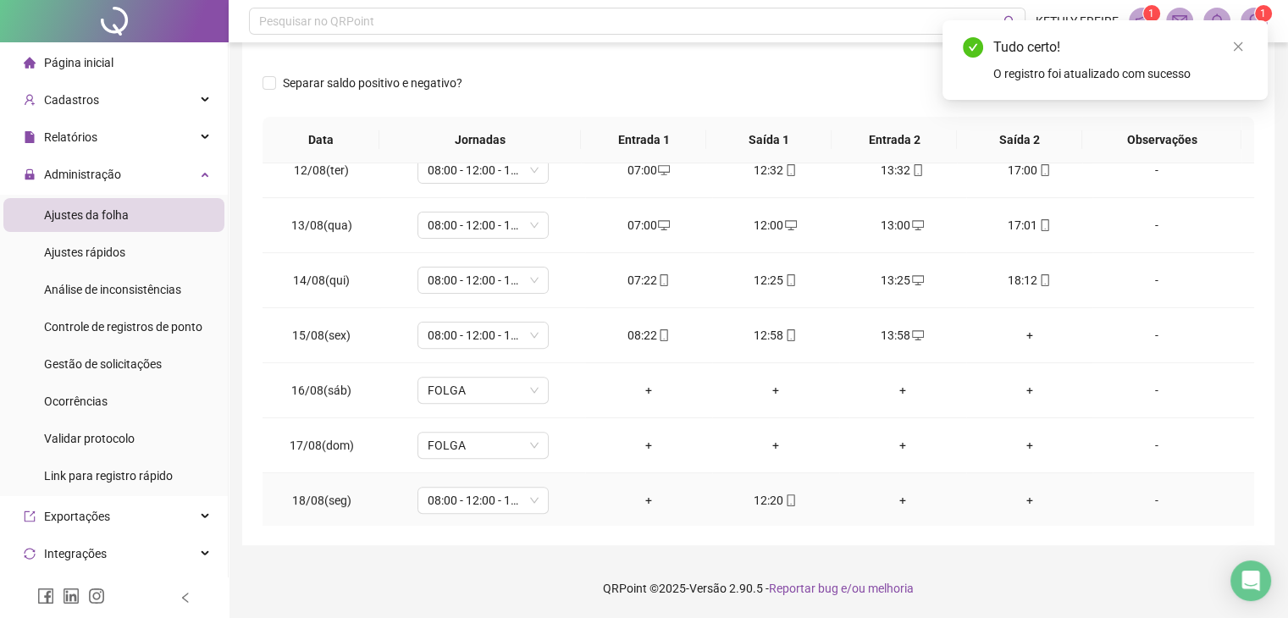
click at [652, 503] on div "+" at bounding box center [649, 500] width 100 height 19
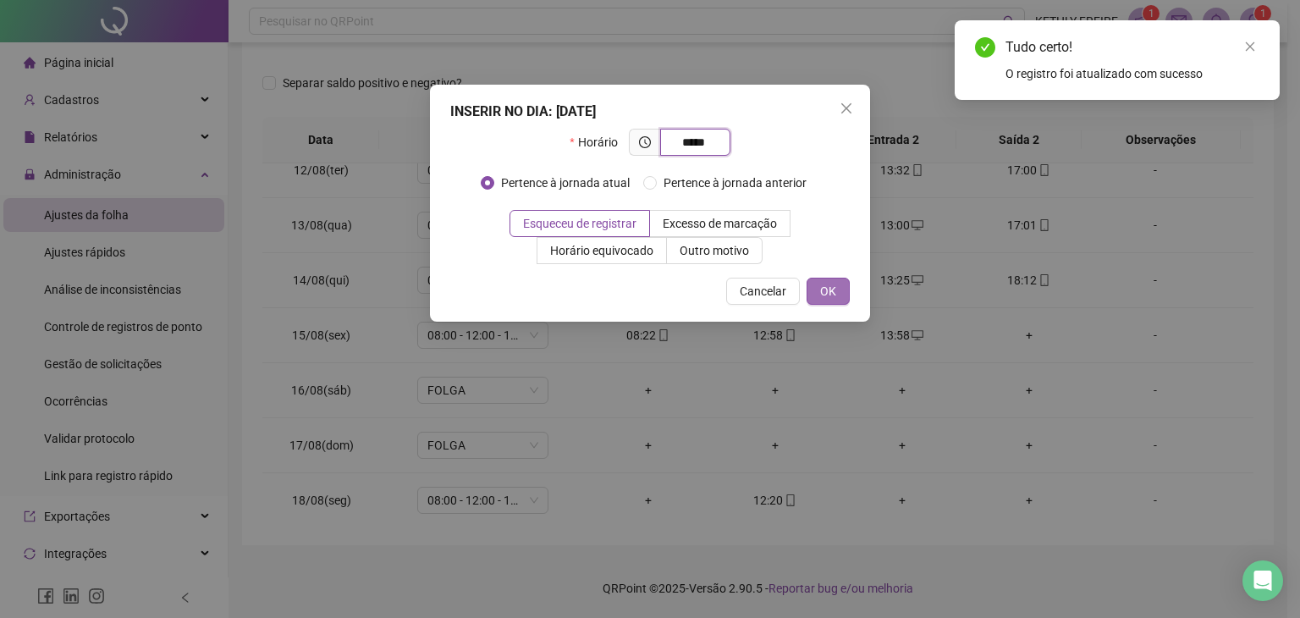
type input "*****"
click at [836, 285] on span "OK" at bounding box center [828, 291] width 16 height 19
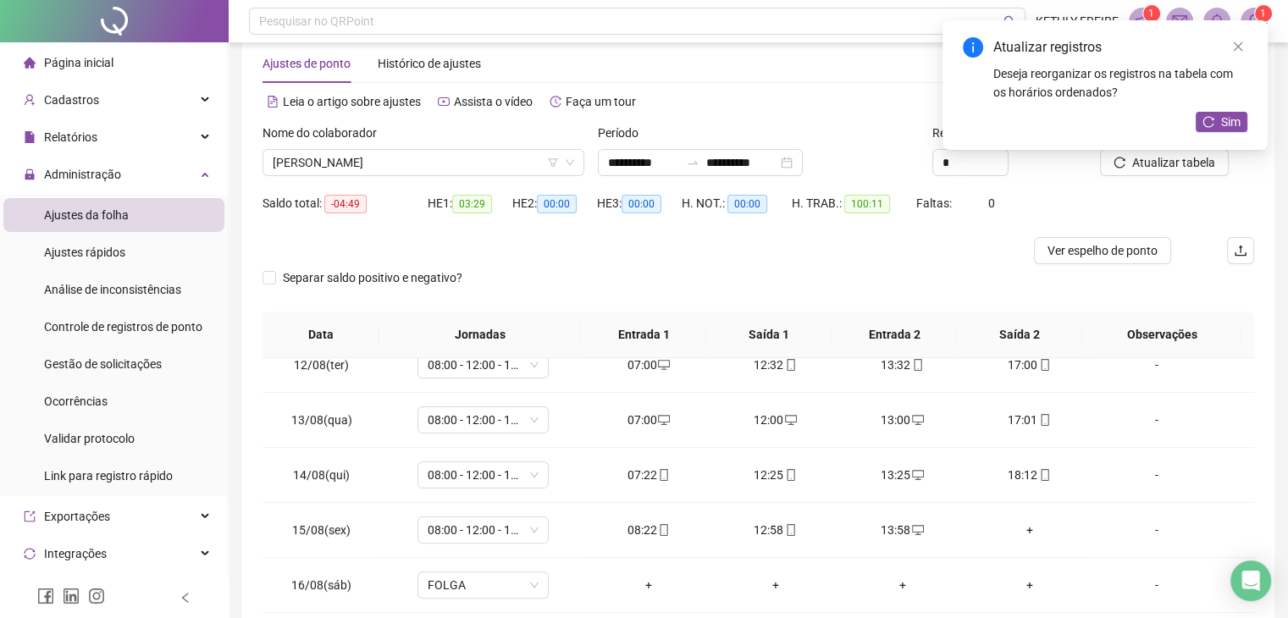
scroll to position [0, 0]
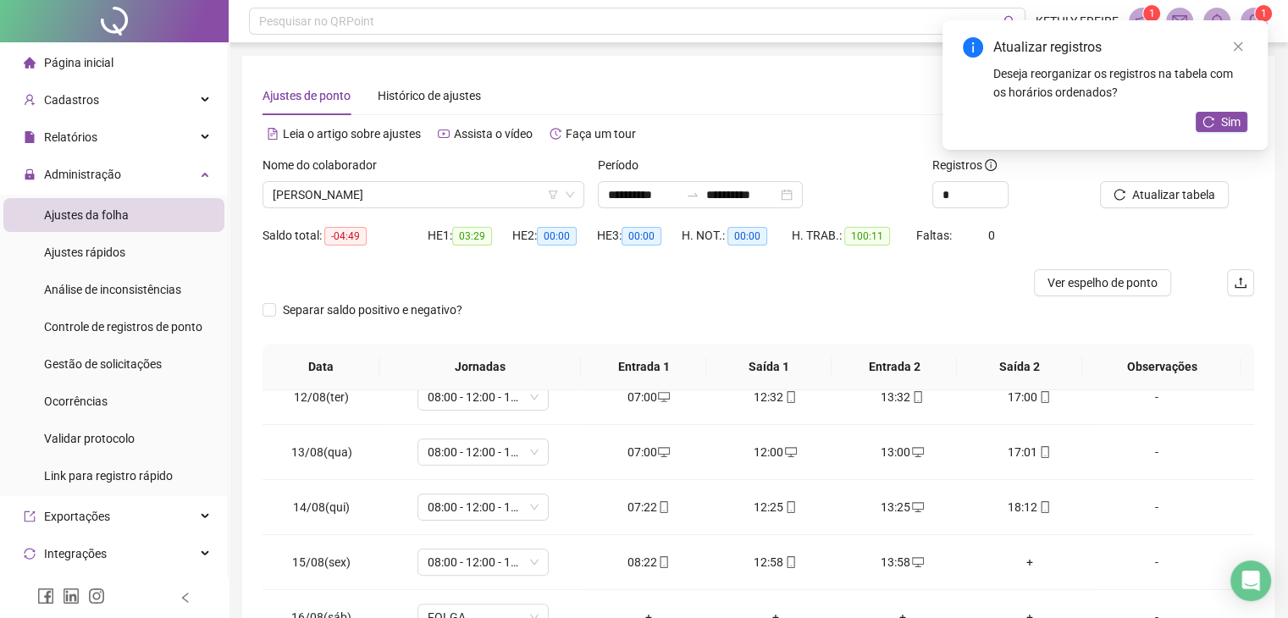
click at [1104, 213] on div "Atualizar tabela" at bounding box center [1177, 189] width 168 height 66
click at [1113, 206] on button "Atualizar tabela" at bounding box center [1164, 194] width 129 height 27
drag, startPoint x: 1016, startPoint y: 560, endPoint x: 1001, endPoint y: 514, distance: 47.9
click at [1016, 560] on div "+" at bounding box center [1029, 562] width 100 height 19
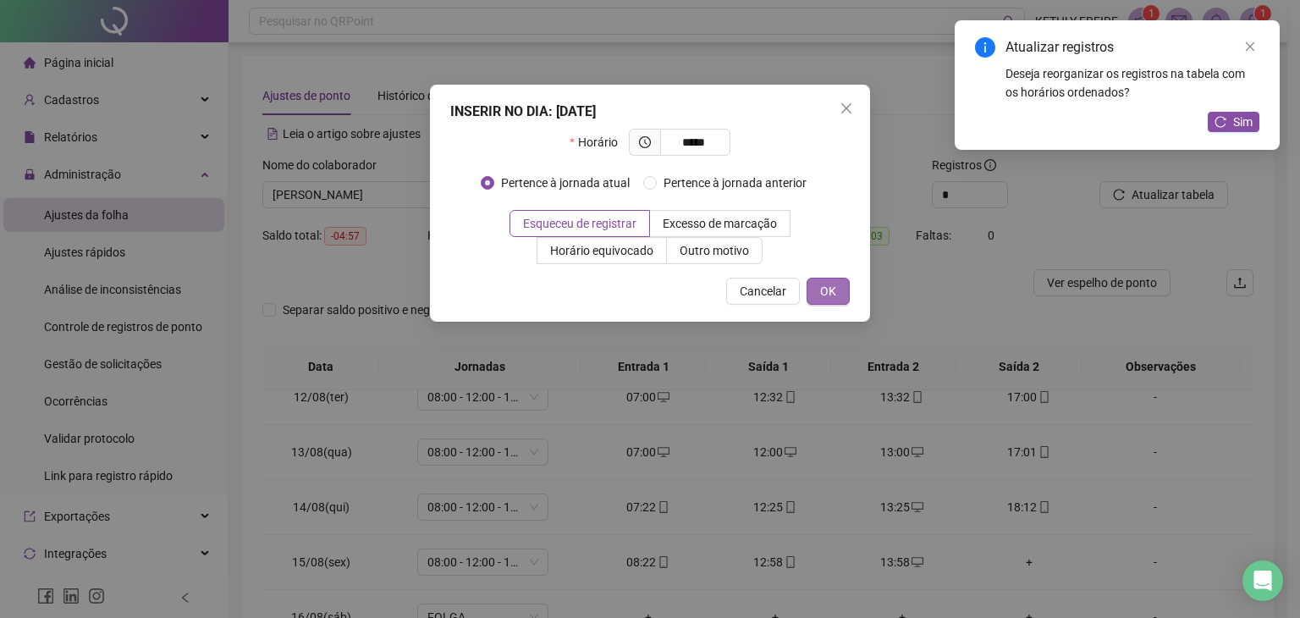
type input "*****"
click at [833, 291] on span "OK" at bounding box center [828, 291] width 16 height 19
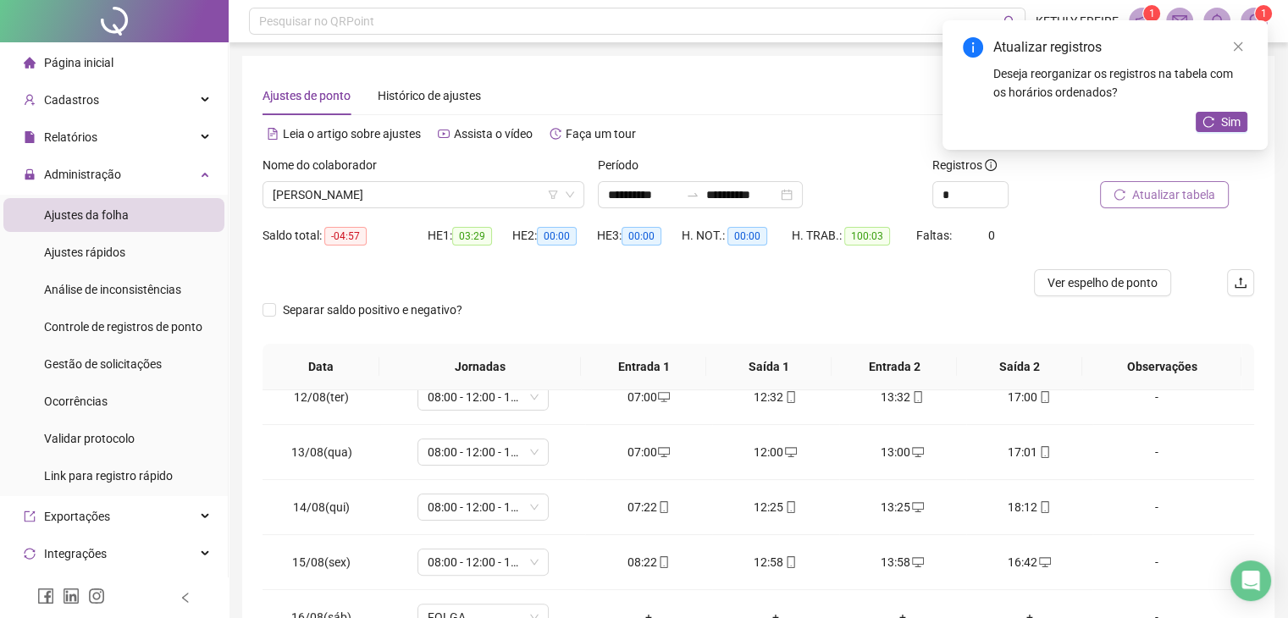
click at [1205, 201] on span "Atualizar tabela" at bounding box center [1173, 194] width 83 height 19
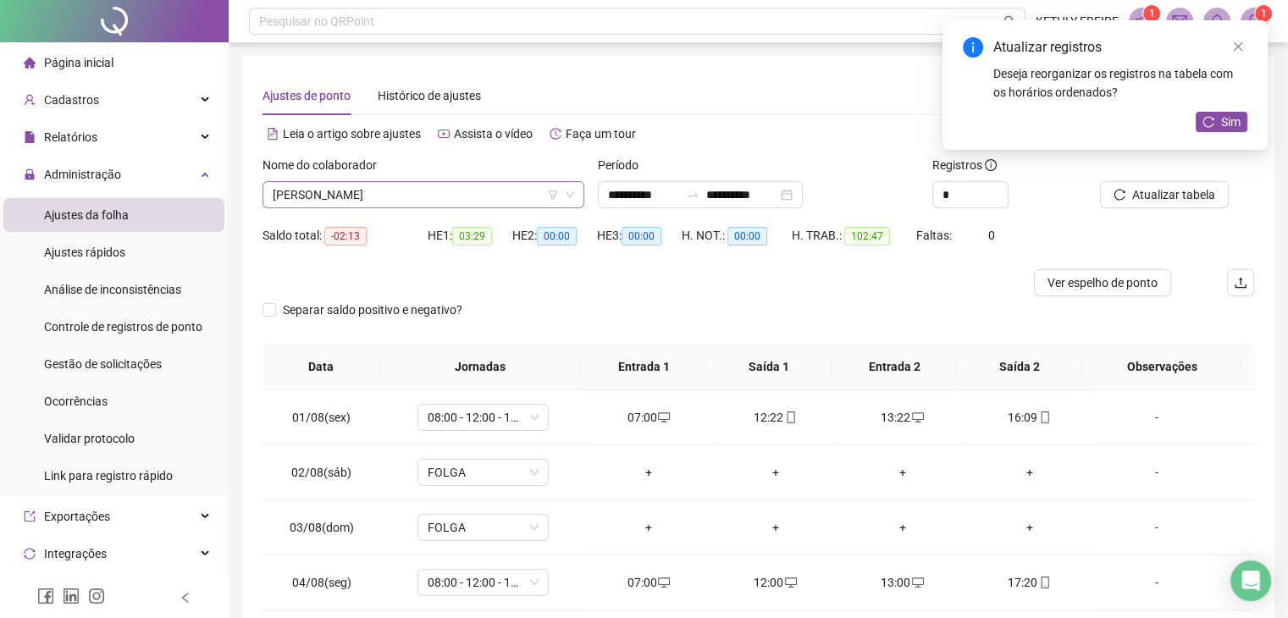
click at [439, 199] on span "[PERSON_NAME]" at bounding box center [423, 194] width 301 height 25
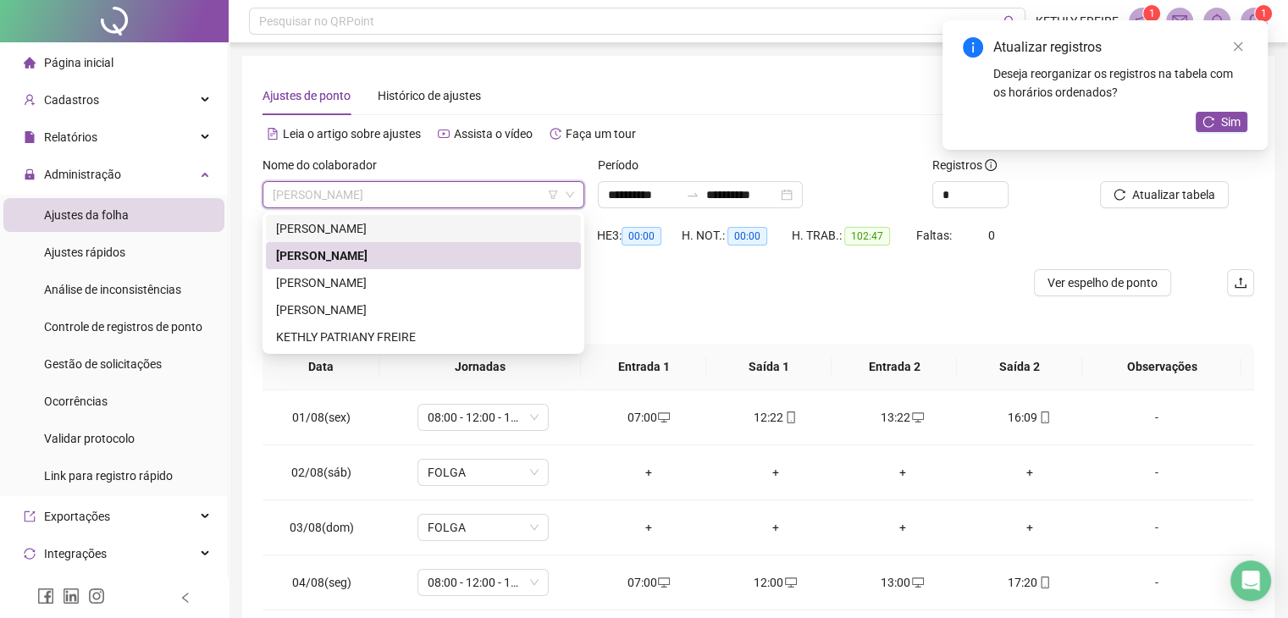
click at [444, 229] on div "[PERSON_NAME]" at bounding box center [423, 228] width 295 height 19
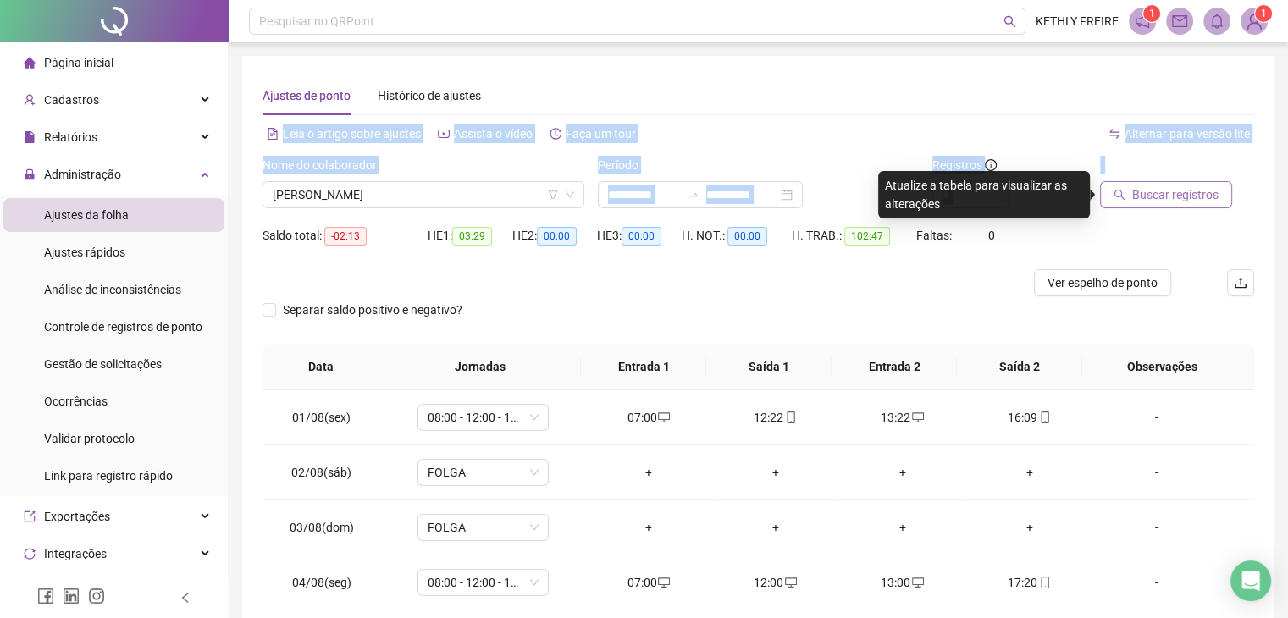
drag, startPoint x: 1096, startPoint y: 107, endPoint x: 1129, endPoint y: 198, distance: 97.2
click at [1129, 198] on div "**********" at bounding box center [757, 414] width 991 height 676
click at [1129, 198] on button "Buscar registros" at bounding box center [1166, 194] width 132 height 27
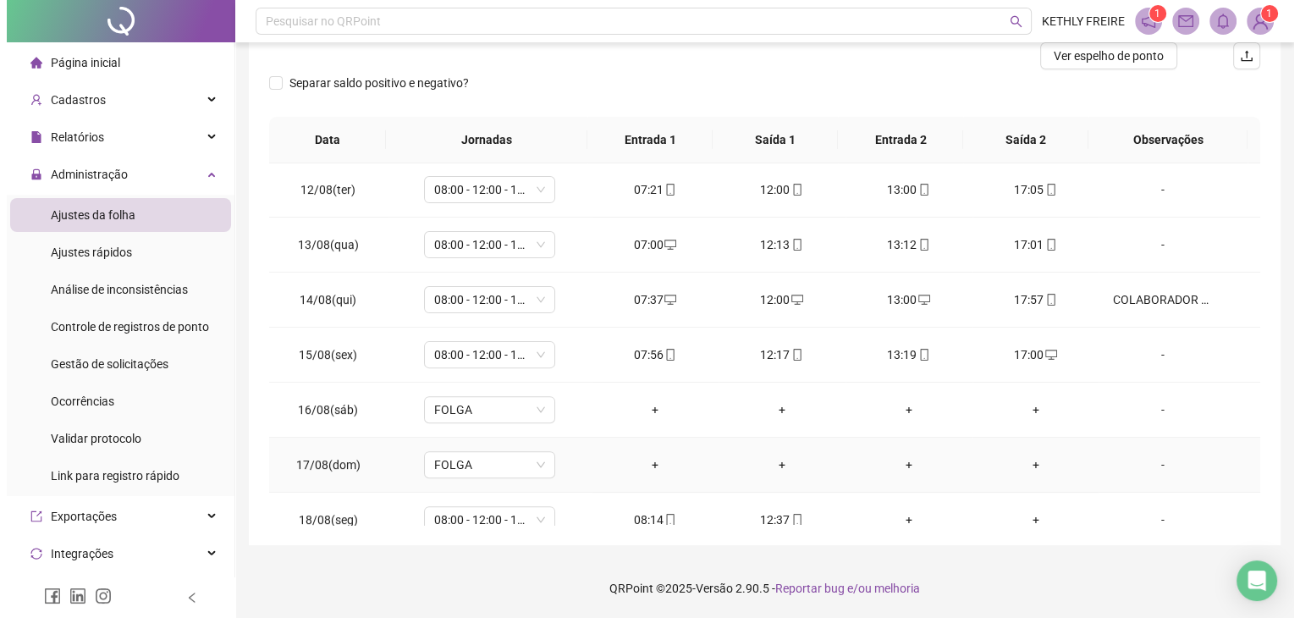
scroll to position [626, 0]
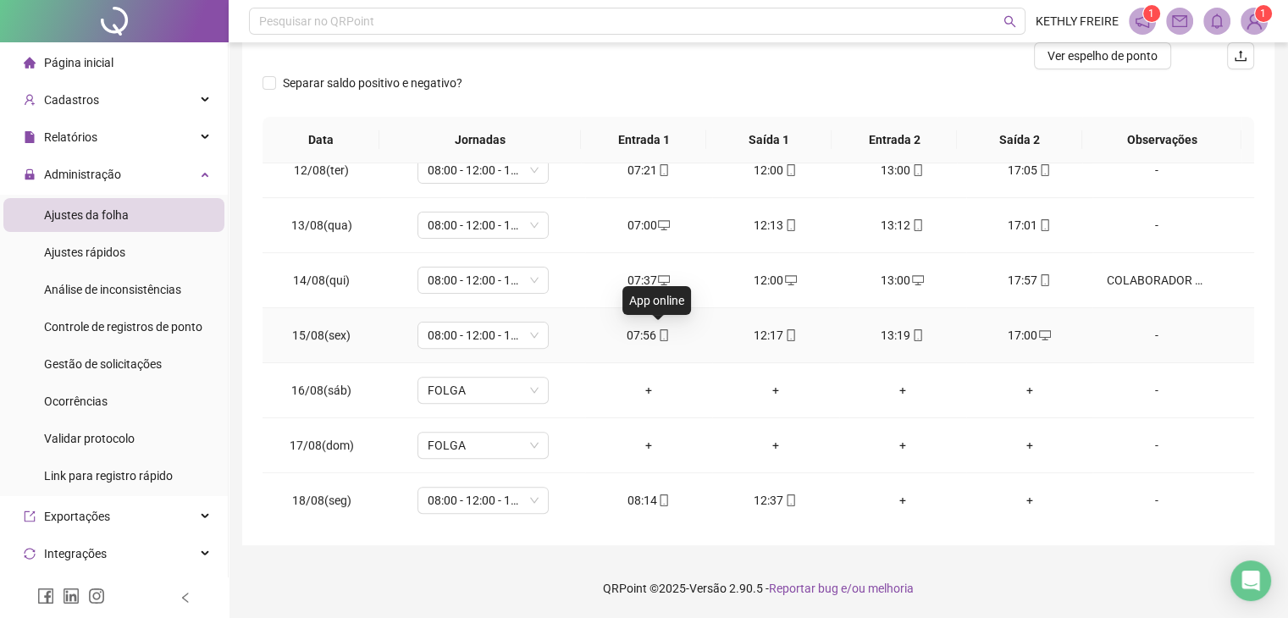
click at [658, 334] on icon "mobile" at bounding box center [664, 335] width 12 height 12
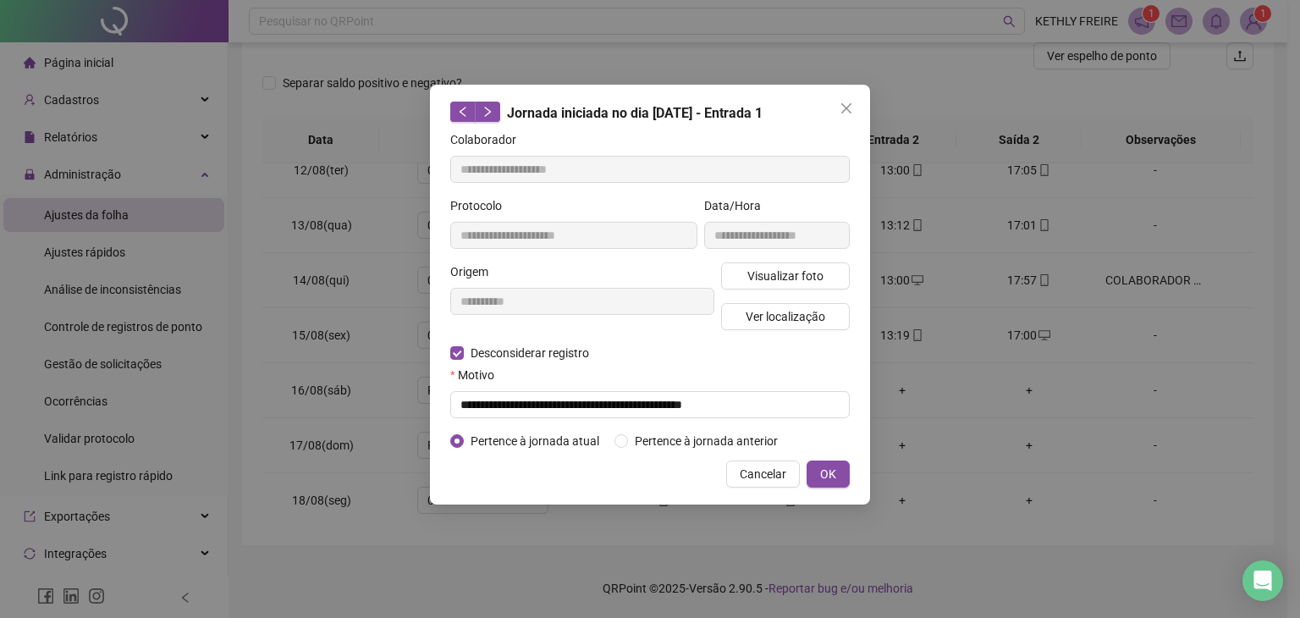
type input "**********"
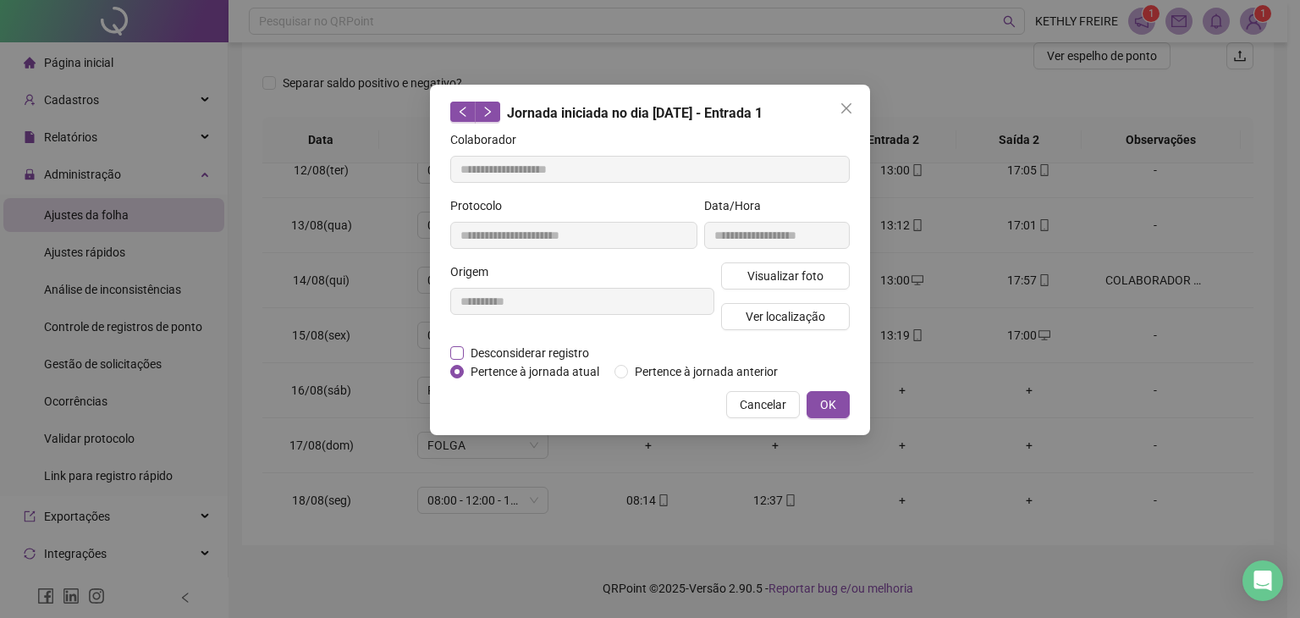
click at [521, 350] on span "Desconsiderar registro" at bounding box center [530, 353] width 132 height 19
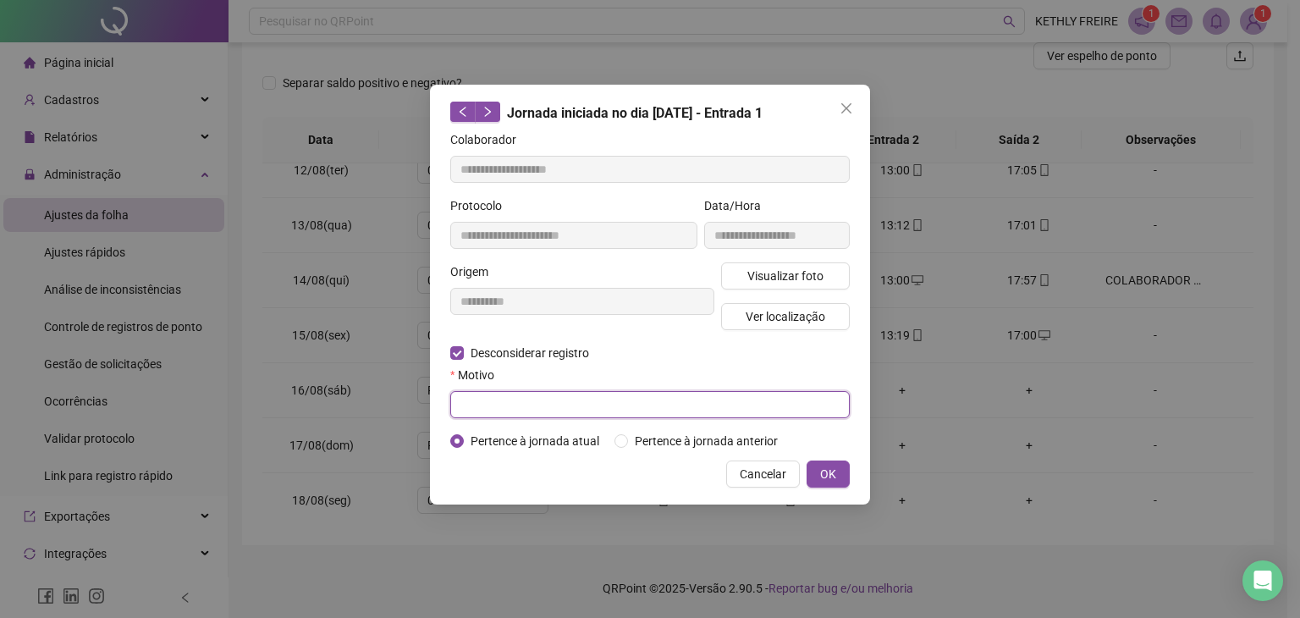
click at [517, 411] on input "text" at bounding box center [650, 404] width 400 height 27
type input "**********"
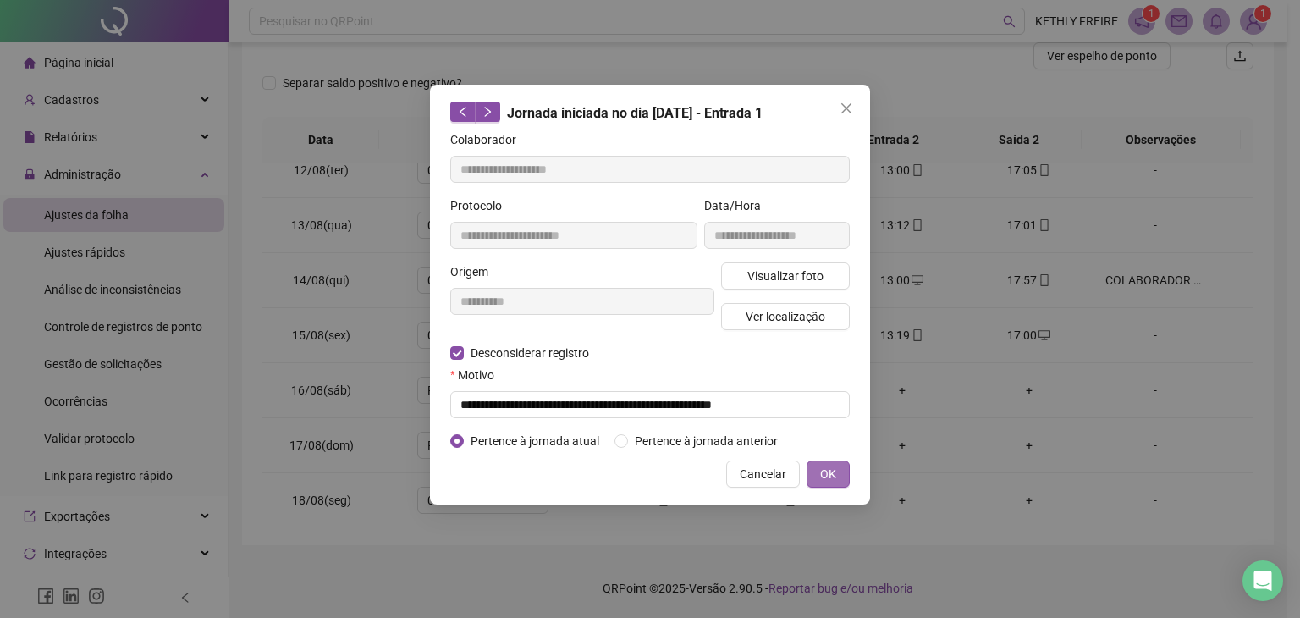
click at [839, 483] on button "OK" at bounding box center [828, 474] width 43 height 27
drag, startPoint x: 839, startPoint y: 483, endPoint x: 693, endPoint y: 358, distance: 192.1
click at [839, 483] on button "OK" at bounding box center [828, 474] width 43 height 27
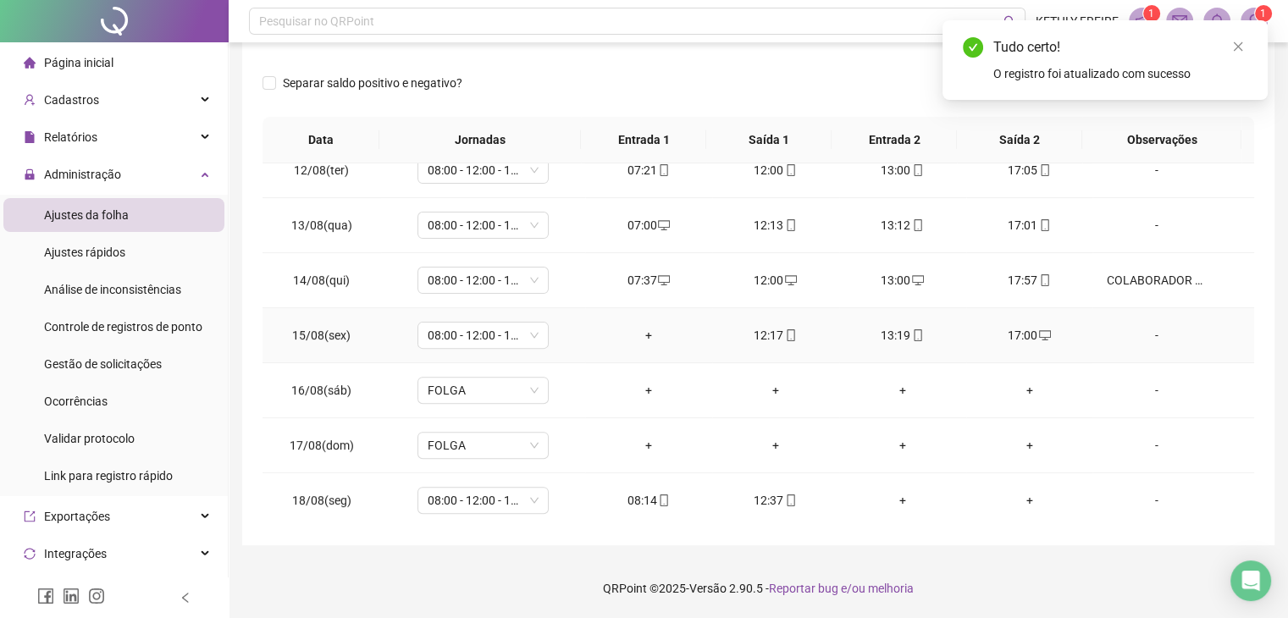
click at [637, 328] on div "+" at bounding box center [649, 335] width 100 height 19
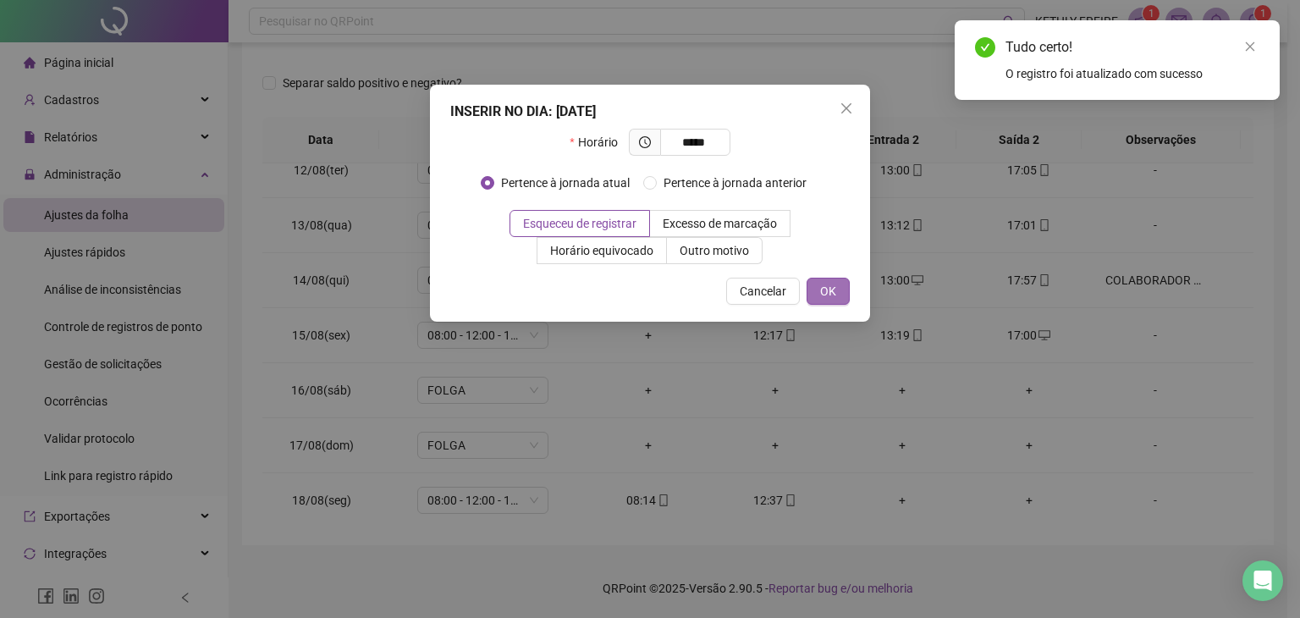
type input "*****"
click at [833, 286] on span "OK" at bounding box center [828, 291] width 16 height 19
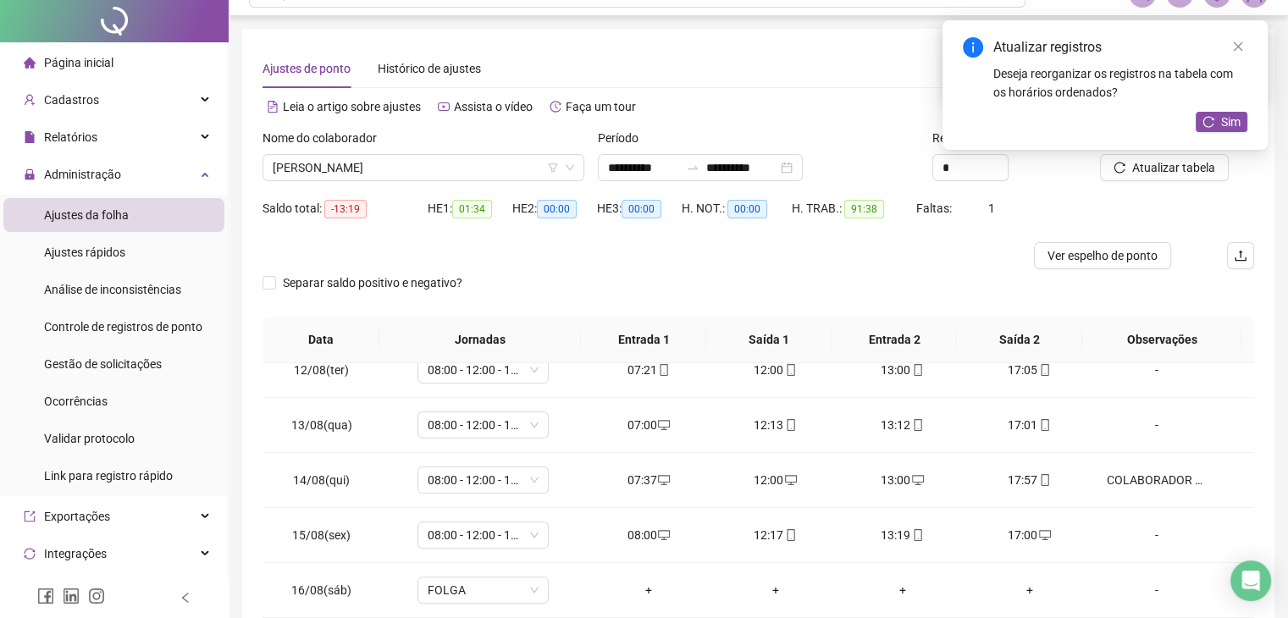
scroll to position [0, 0]
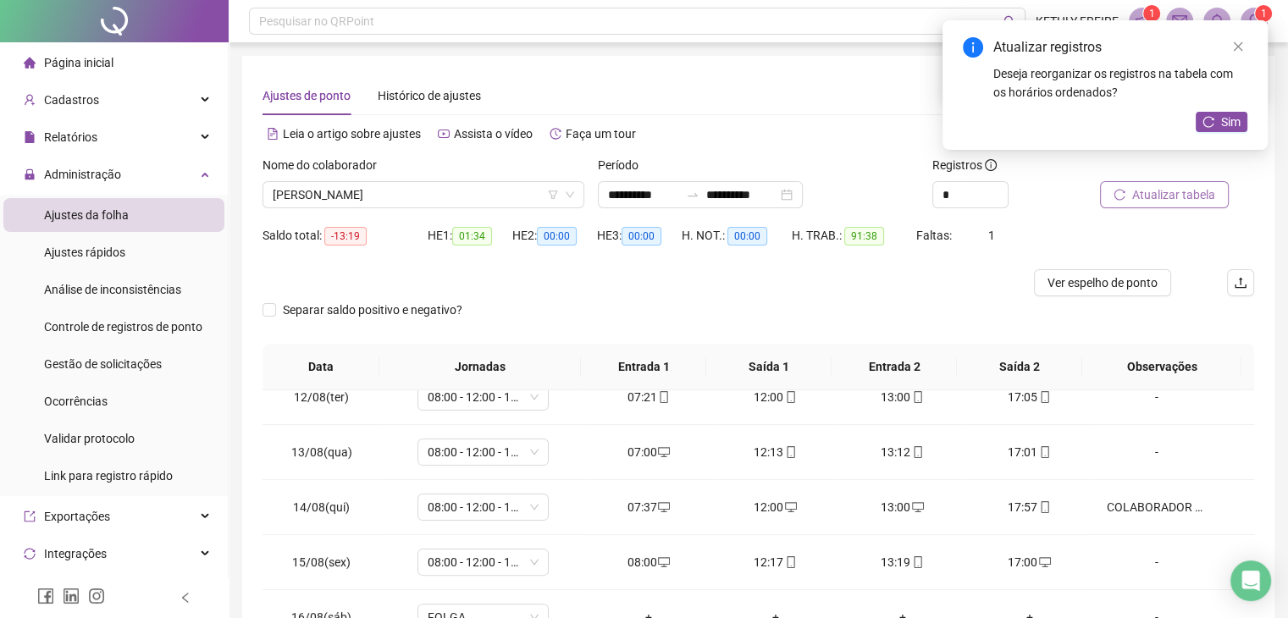
click at [1148, 195] on span "Atualizar tabela" at bounding box center [1173, 194] width 83 height 19
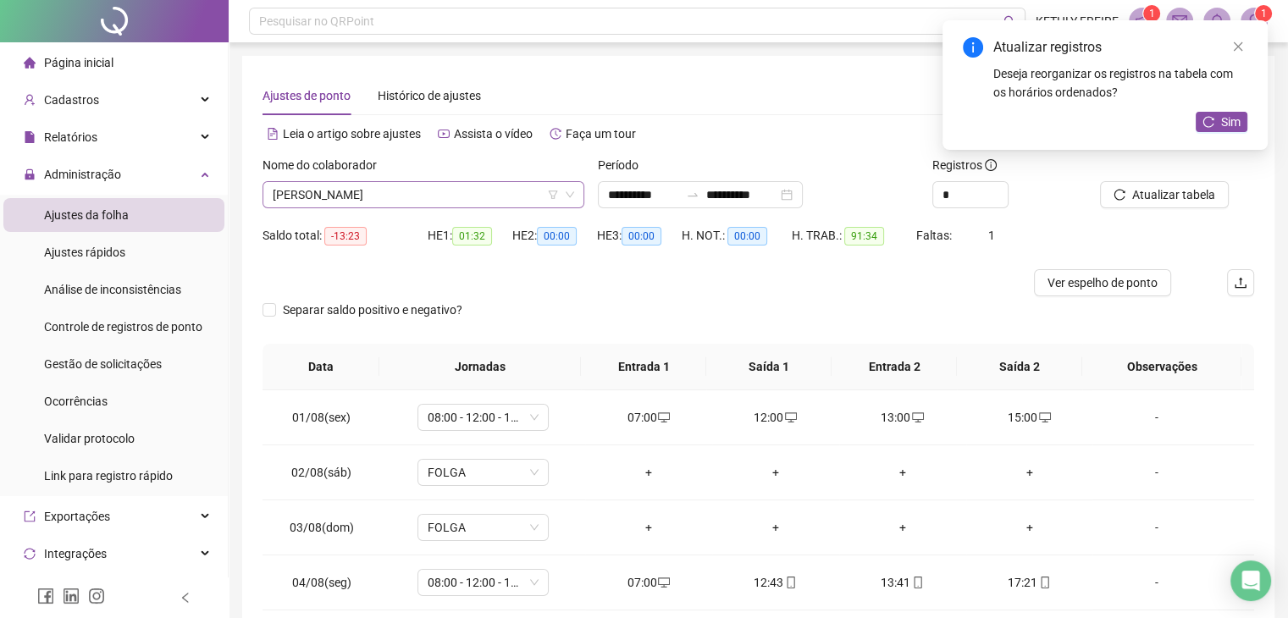
drag, startPoint x: 435, startPoint y: 201, endPoint x: 417, endPoint y: 204, distance: 18.9
click at [433, 201] on span "[PERSON_NAME]" at bounding box center [423, 194] width 301 height 25
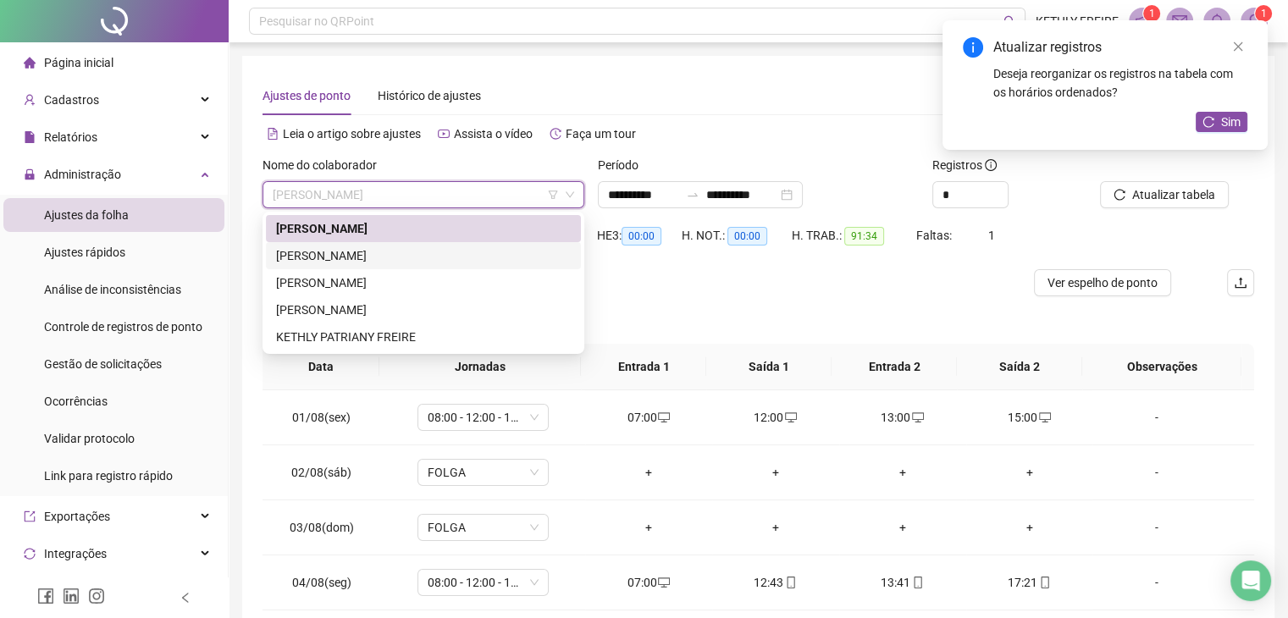
click at [385, 257] on div "[PERSON_NAME]" at bounding box center [423, 255] width 295 height 19
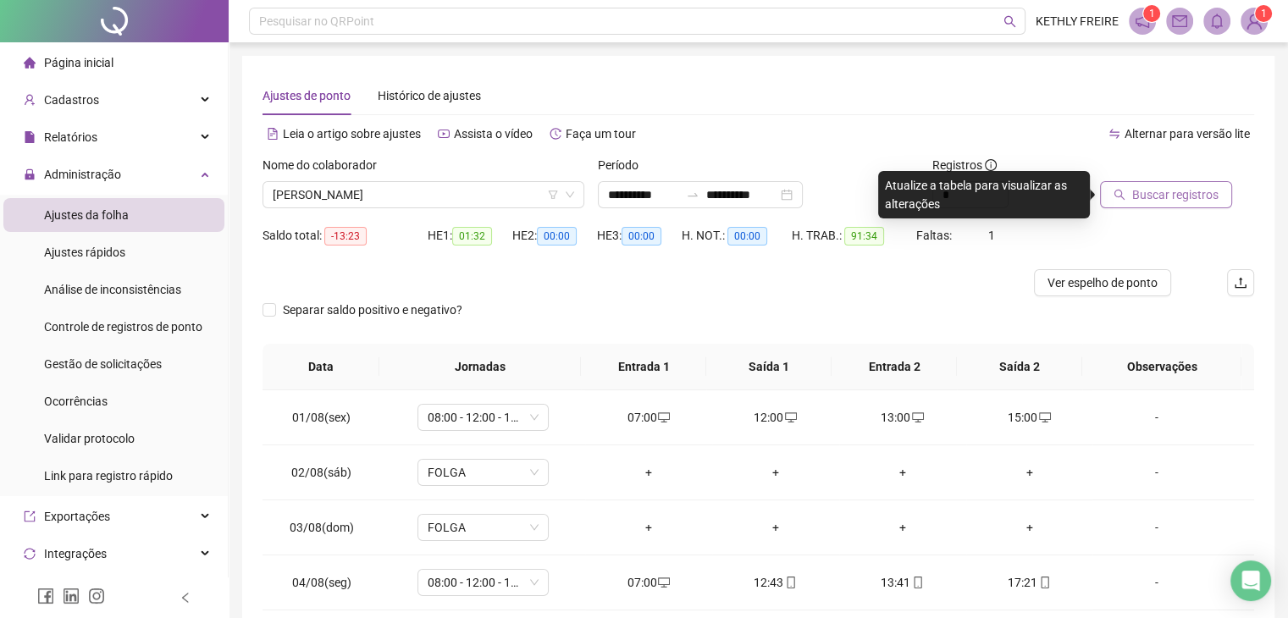
click at [1186, 194] on span "Buscar registros" at bounding box center [1175, 194] width 86 height 19
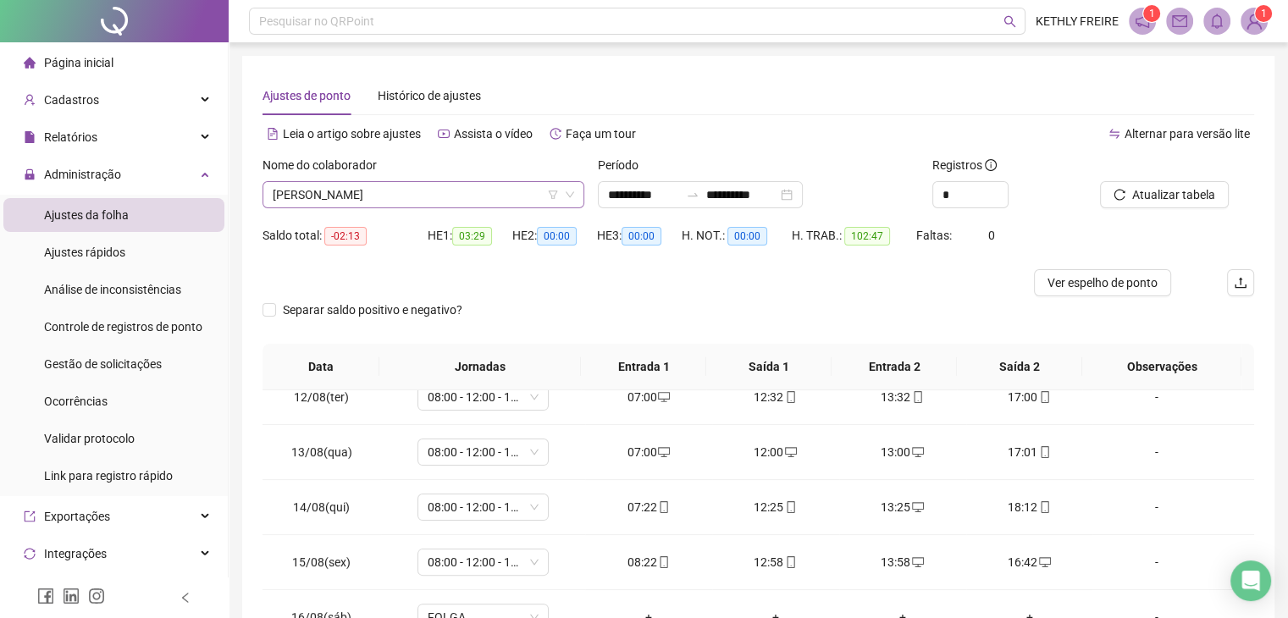
click at [433, 196] on span "[PERSON_NAME]" at bounding box center [423, 194] width 301 height 25
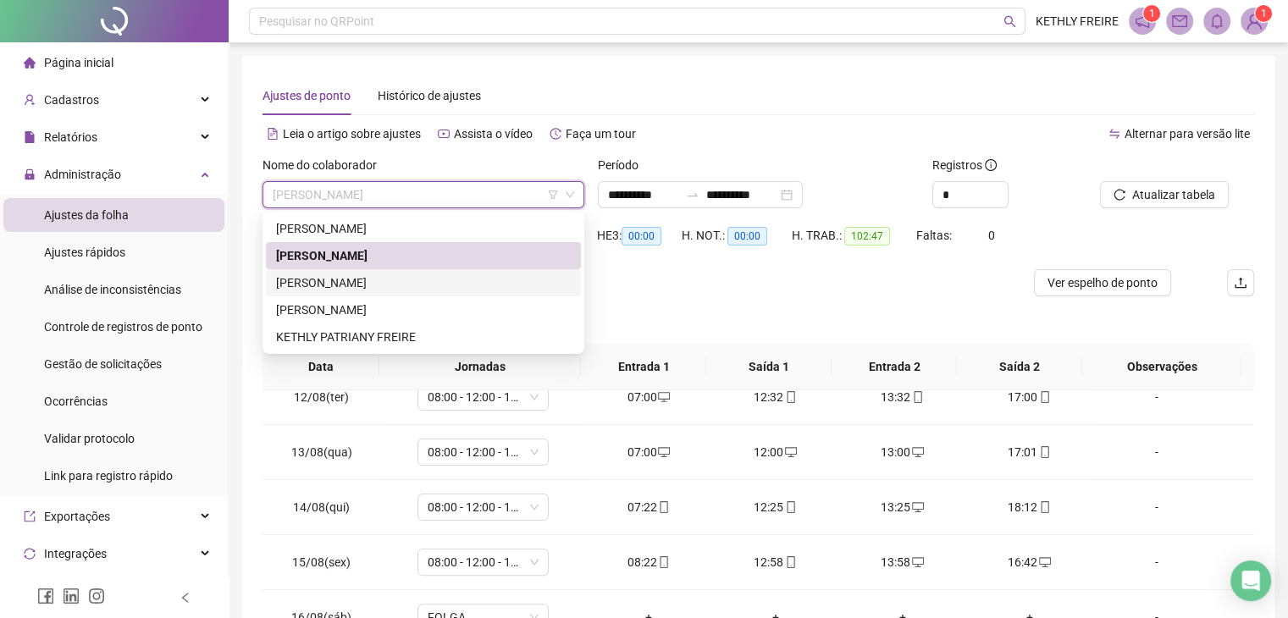
click at [444, 284] on div "[PERSON_NAME]" at bounding box center [423, 282] width 295 height 19
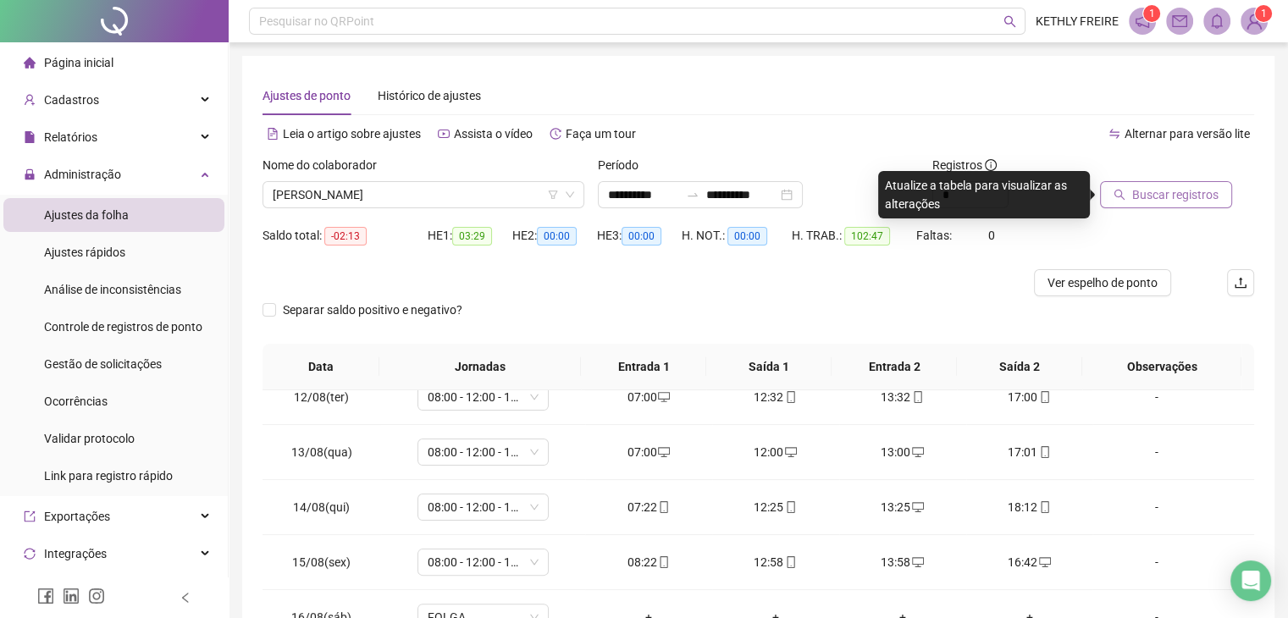
click at [1157, 201] on span "Buscar registros" at bounding box center [1175, 194] width 86 height 19
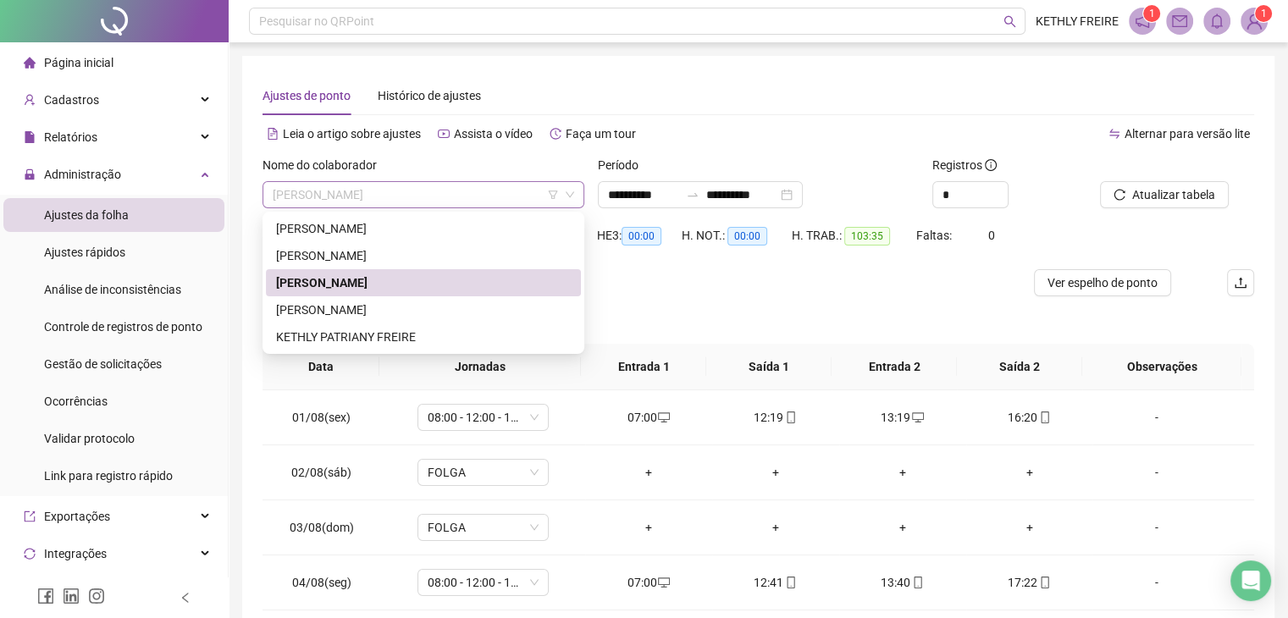
click at [434, 196] on span "[PERSON_NAME]" at bounding box center [423, 194] width 301 height 25
click at [414, 333] on div "KETHLY PATRIANY FREIRE" at bounding box center [423, 337] width 295 height 19
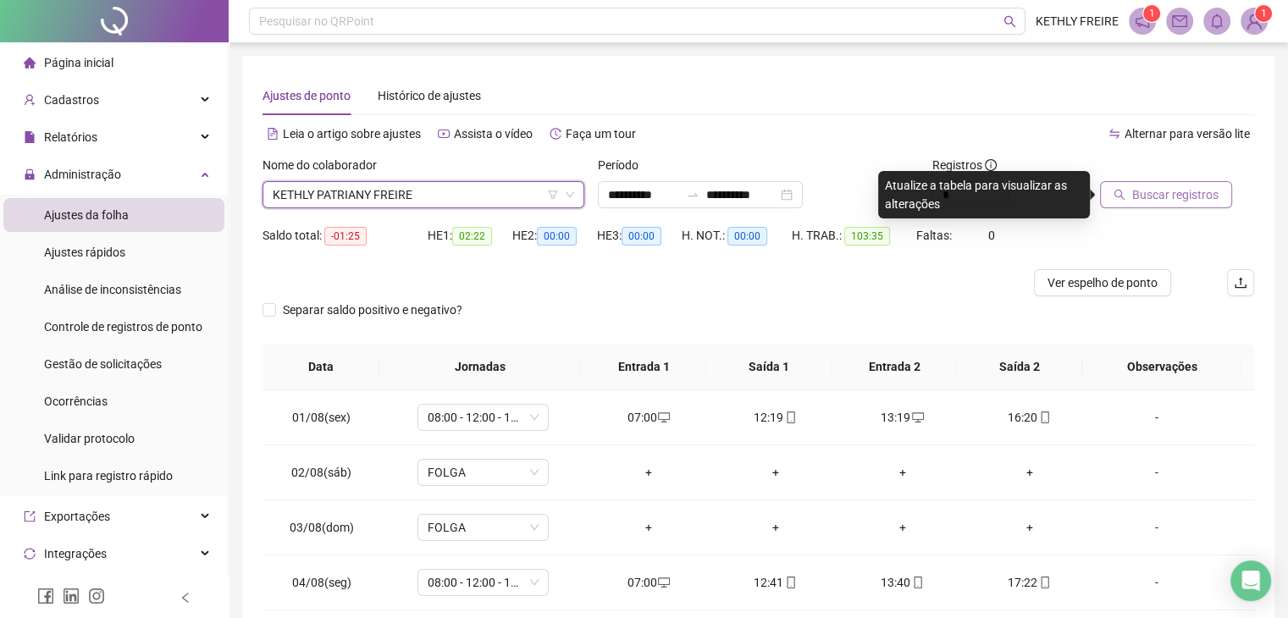
click at [1178, 194] on span "Buscar registros" at bounding box center [1175, 194] width 86 height 19
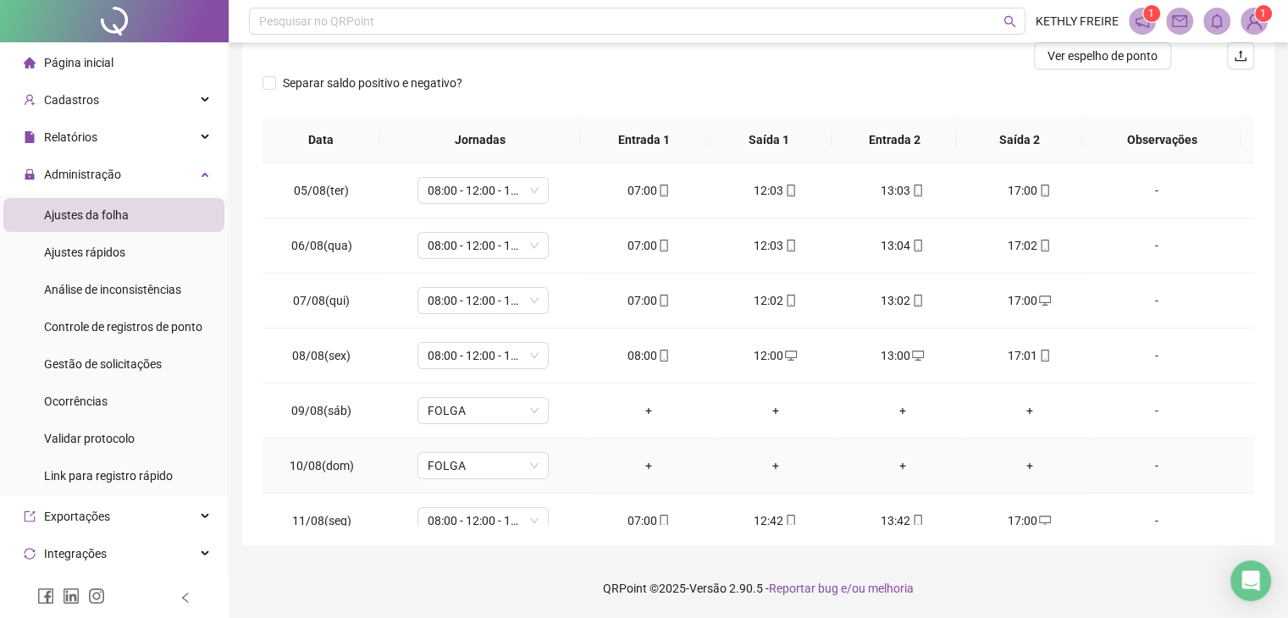
scroll to position [202, 0]
